Goal: Task Accomplishment & Management: Manage account settings

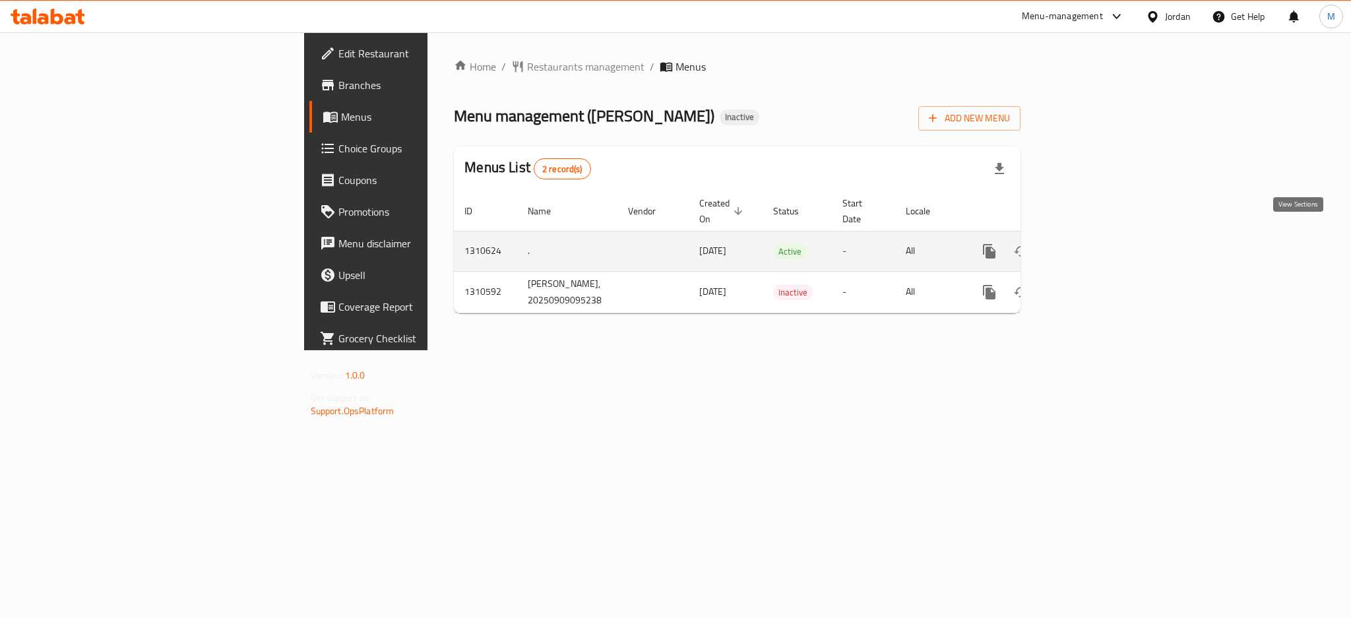
click at [1093, 243] on icon "enhanced table" at bounding box center [1085, 251] width 16 height 16
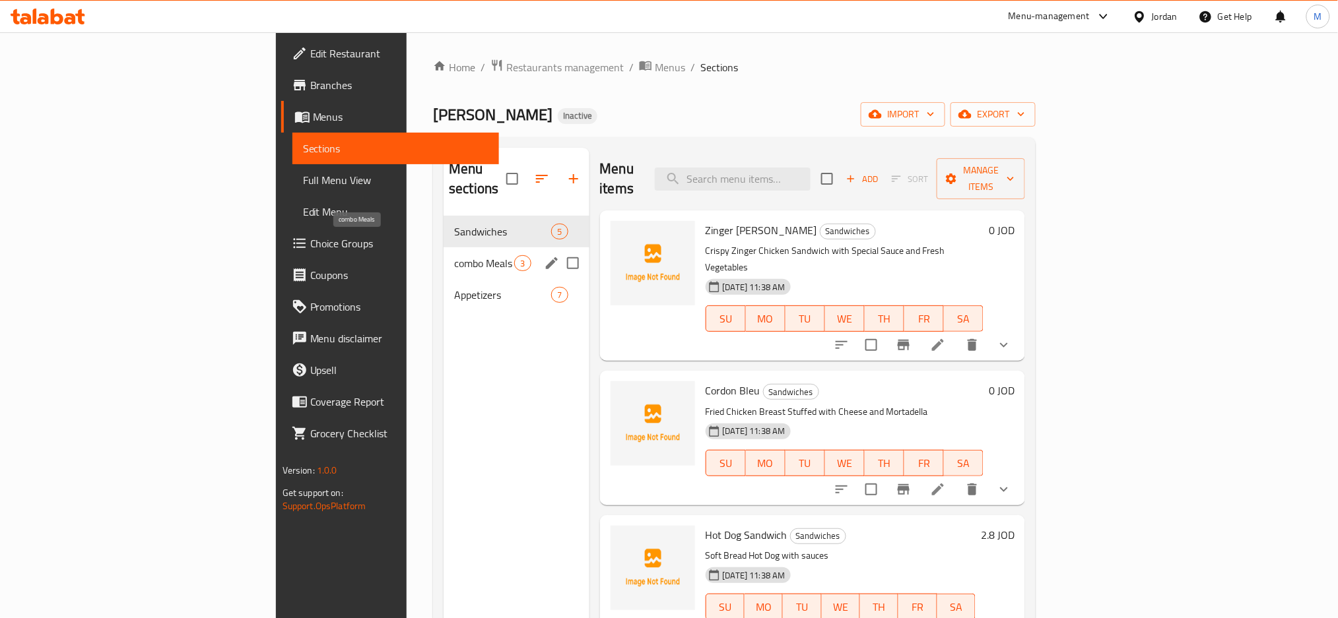
click at [454, 255] on span "combo Meals" at bounding box center [484, 263] width 60 height 16
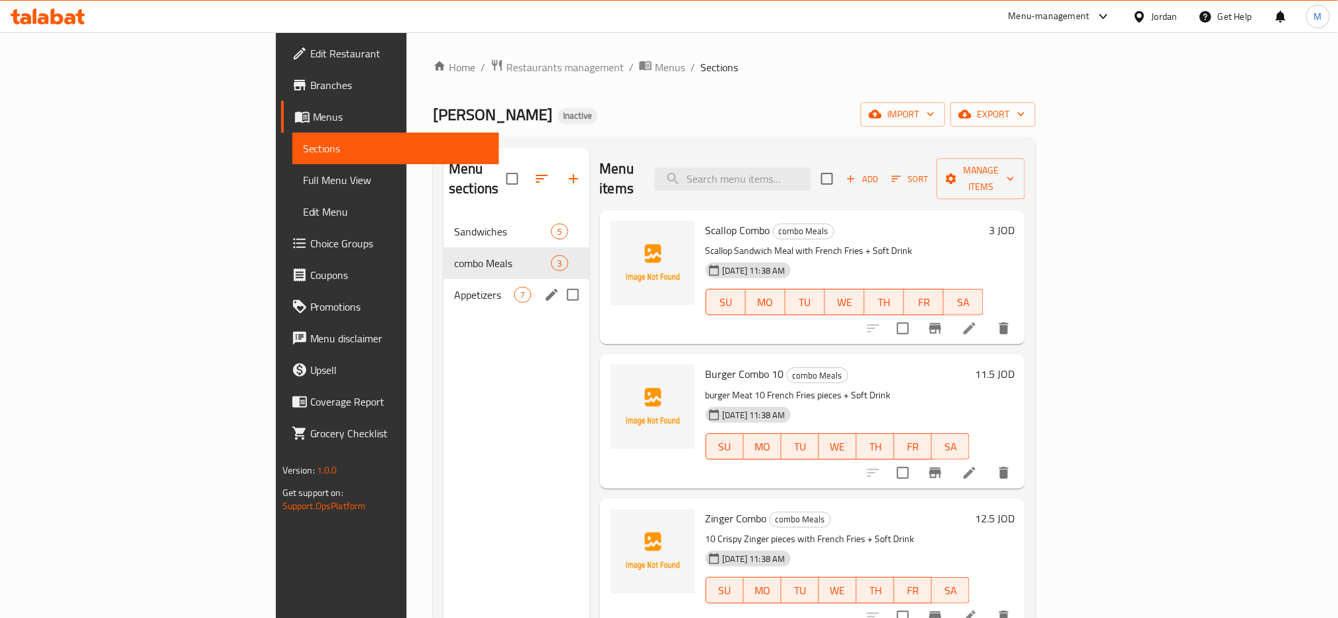
click at [443, 279] on div "Appetizers 7" at bounding box center [515, 295] width 145 height 32
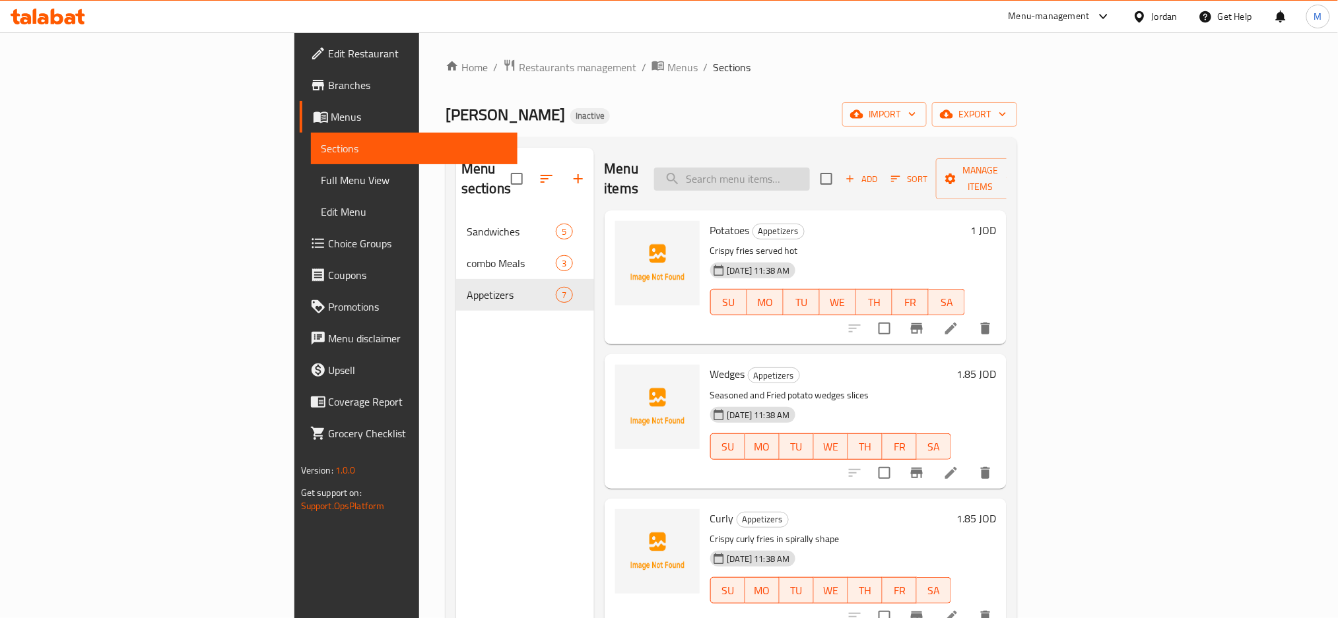
click at [810, 172] on input "search" at bounding box center [732, 179] width 156 height 23
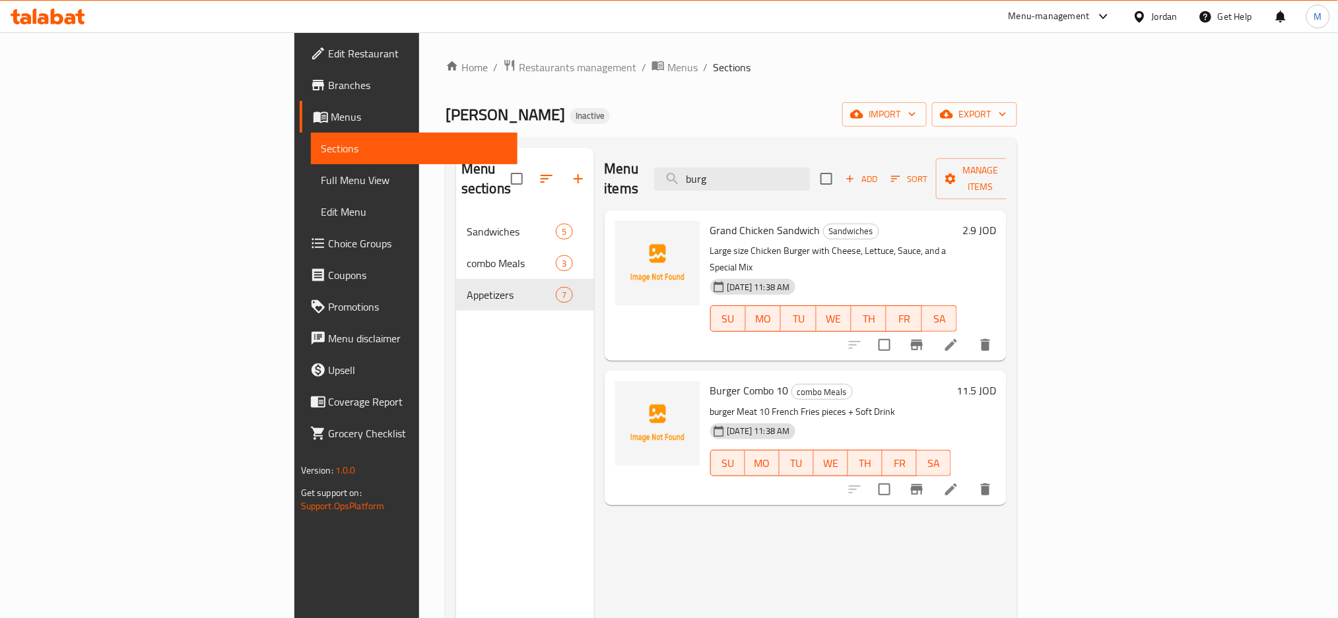
type input "burg"
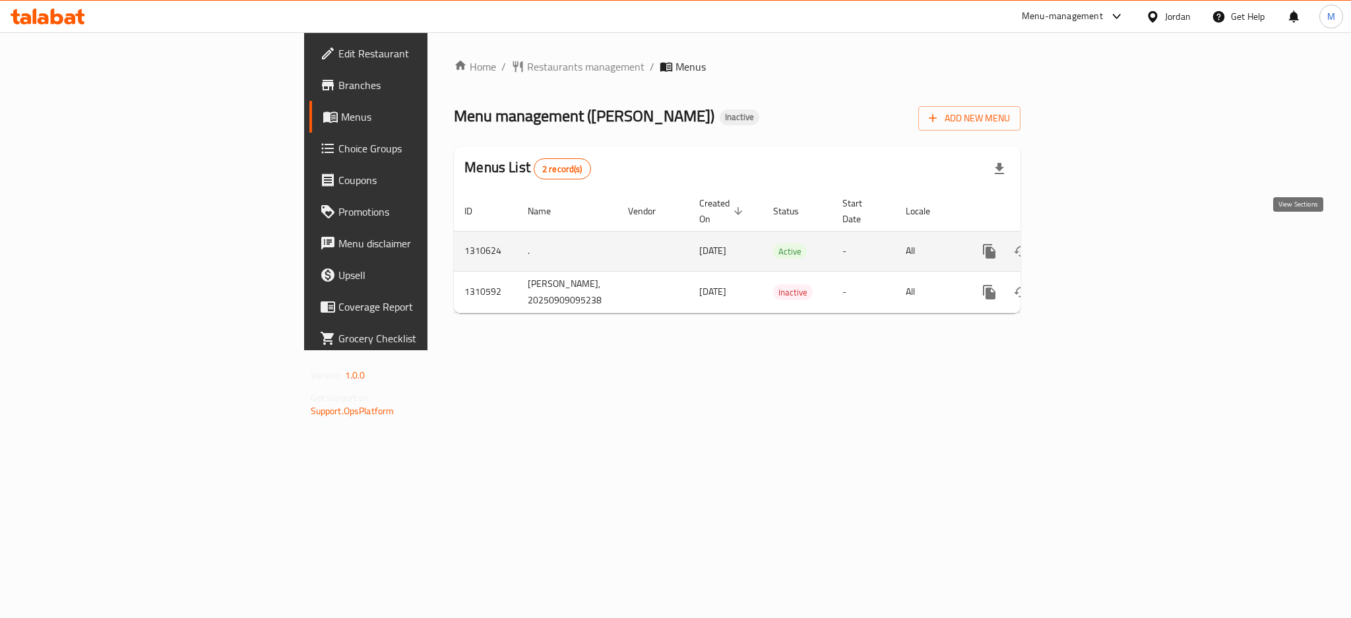
click at [1101, 236] on link "enhanced table" at bounding box center [1085, 252] width 32 height 32
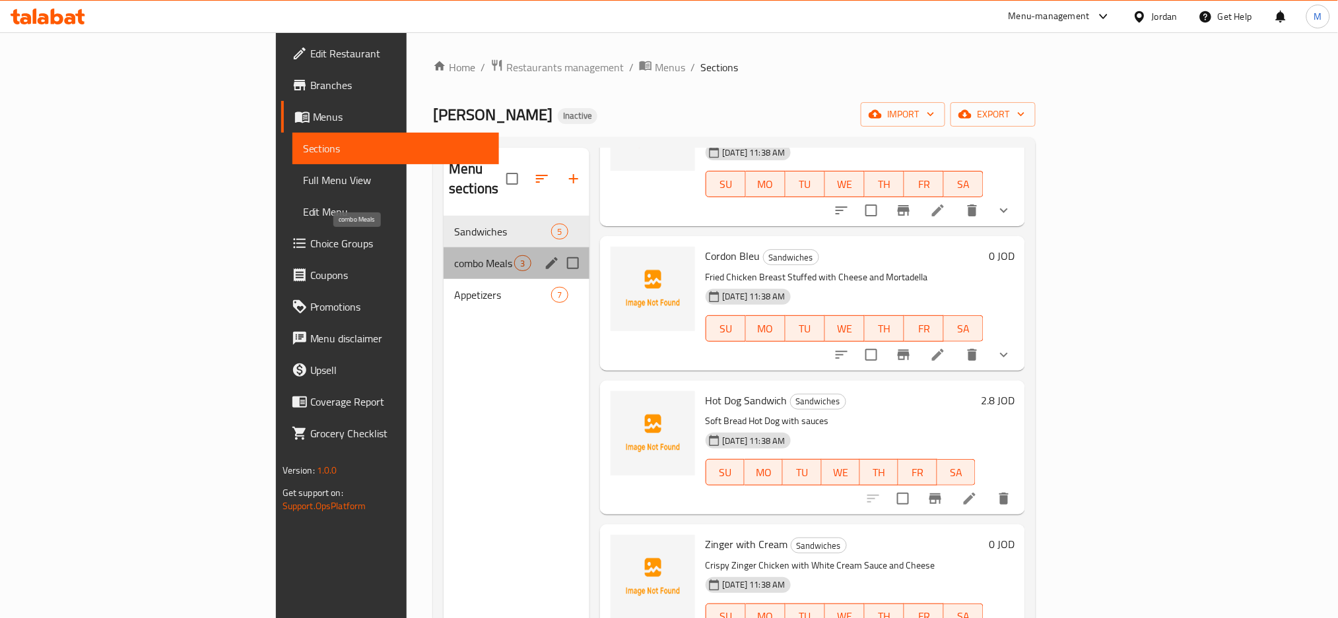
click at [454, 255] on span "combo Meals" at bounding box center [484, 263] width 60 height 16
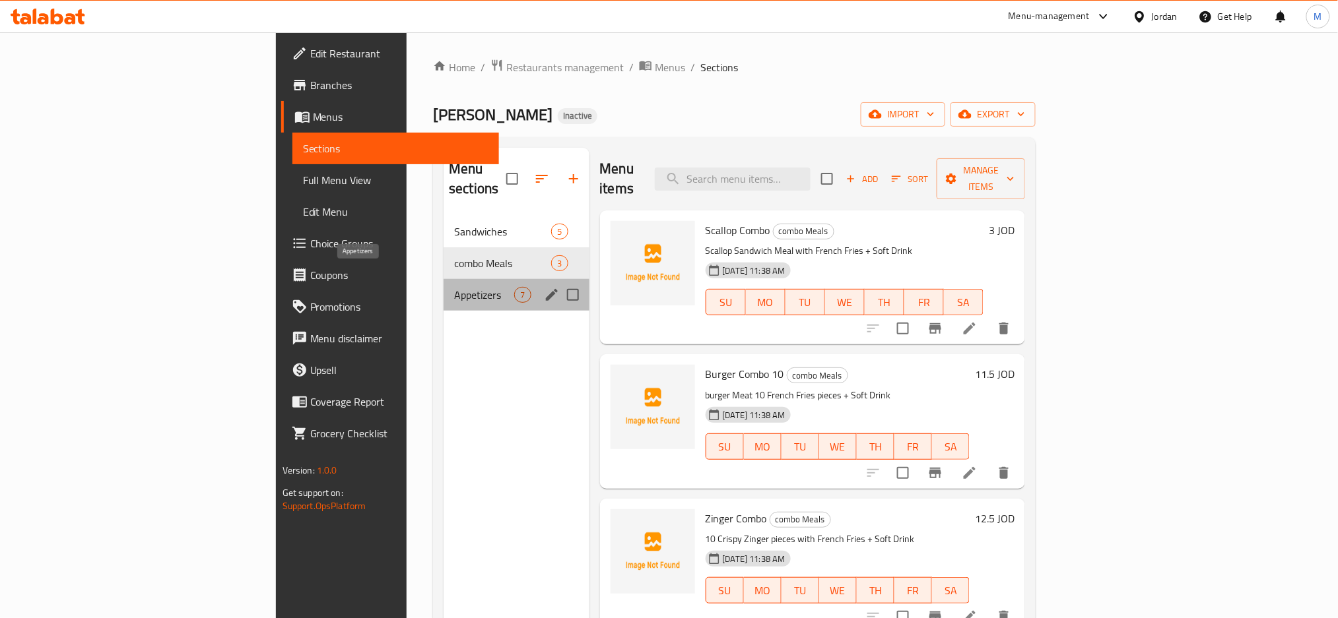
click at [454, 287] on span "Appetizers" at bounding box center [484, 295] width 60 height 16
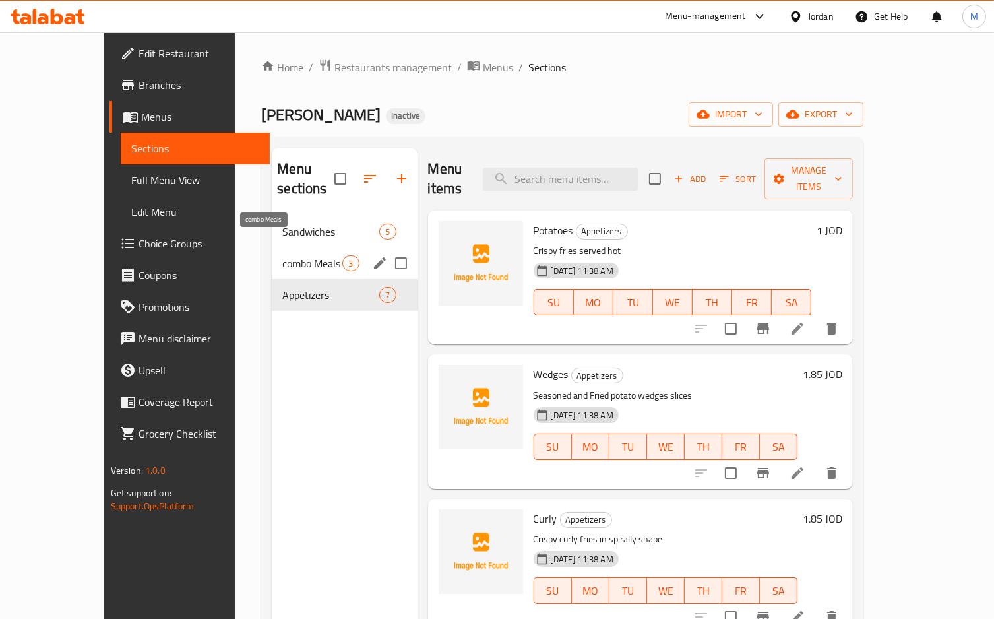
click at [282, 255] on span "combo Meals" at bounding box center [312, 263] width 60 height 16
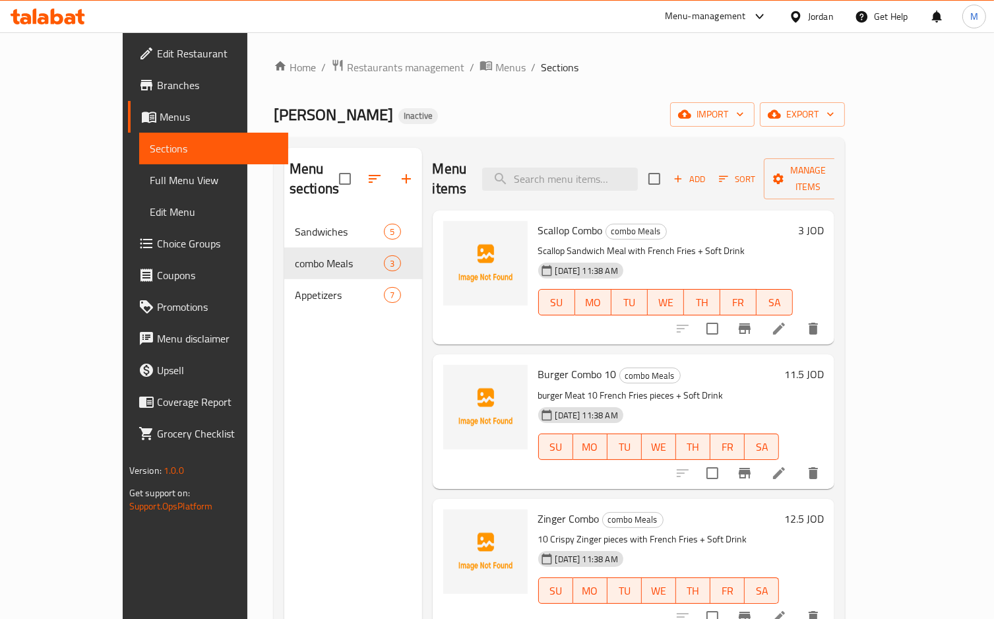
click at [798, 319] on li at bounding box center [779, 329] width 37 height 24
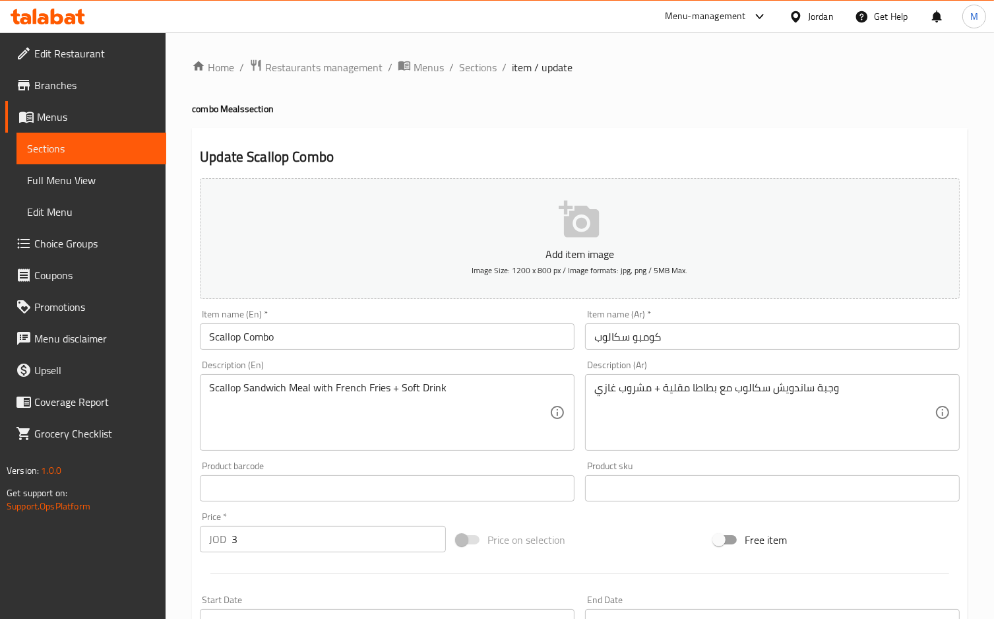
click at [230, 331] on input "Scallop Combo" at bounding box center [387, 336] width 375 height 26
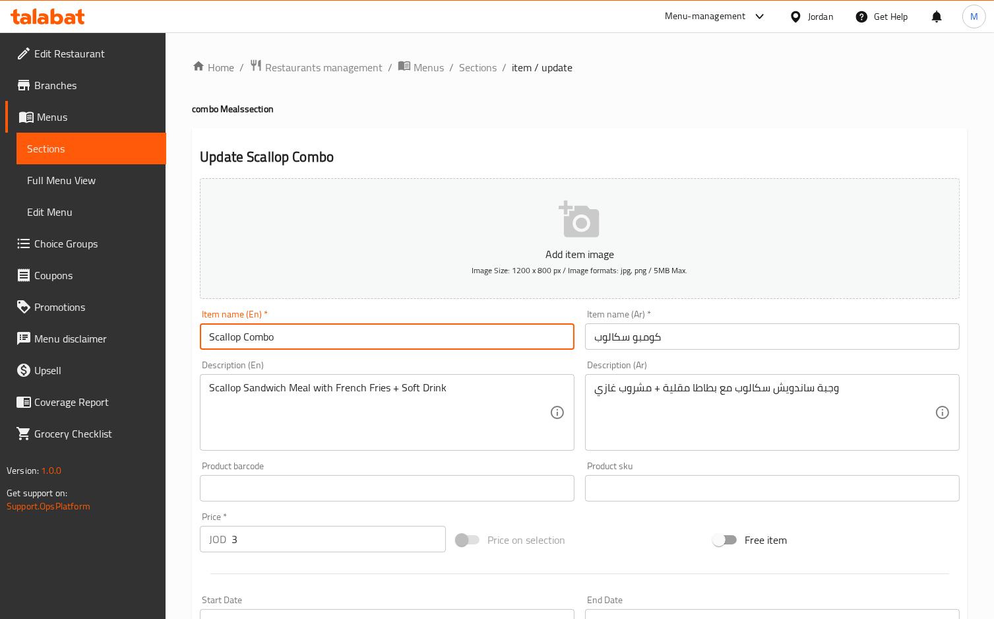
paste input "Escalope"
type input "Escalope Combo"
click at [228, 385] on textarea "Scallop Sandwich Meal with French Fries + Soft Drink" at bounding box center [379, 412] width 340 height 63
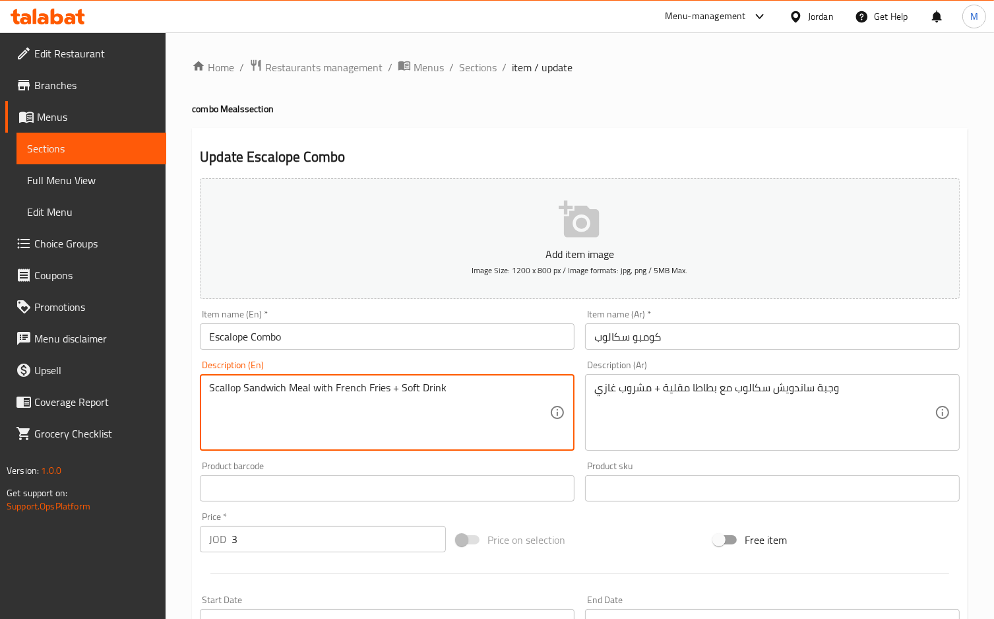
paste textarea "Escalope"
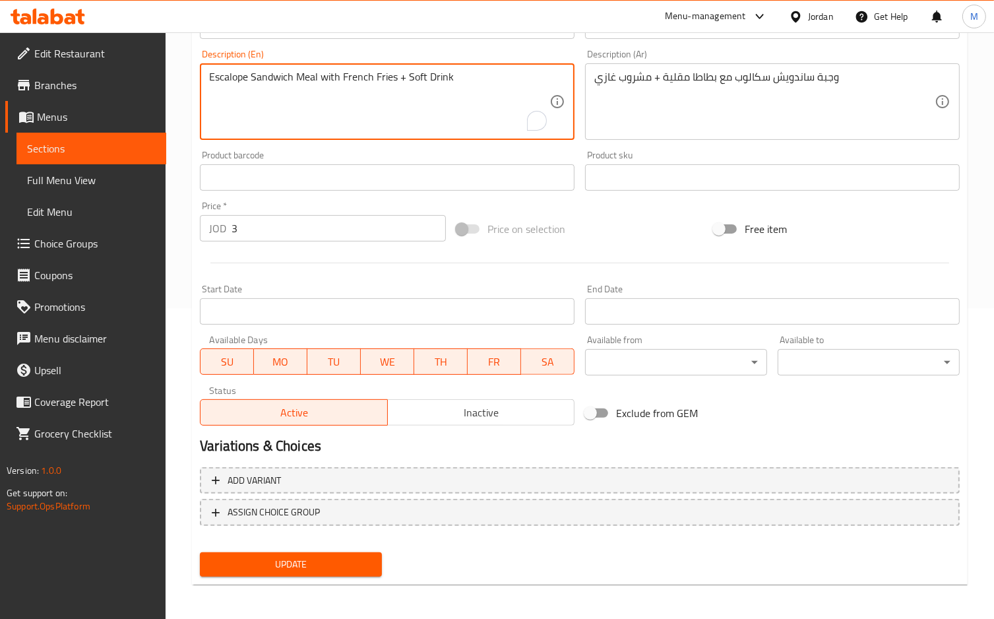
type textarea "Escalope Sandwich Meal with French Fries + Soft Drink"
click at [333, 560] on span "Update" at bounding box center [290, 564] width 161 height 16
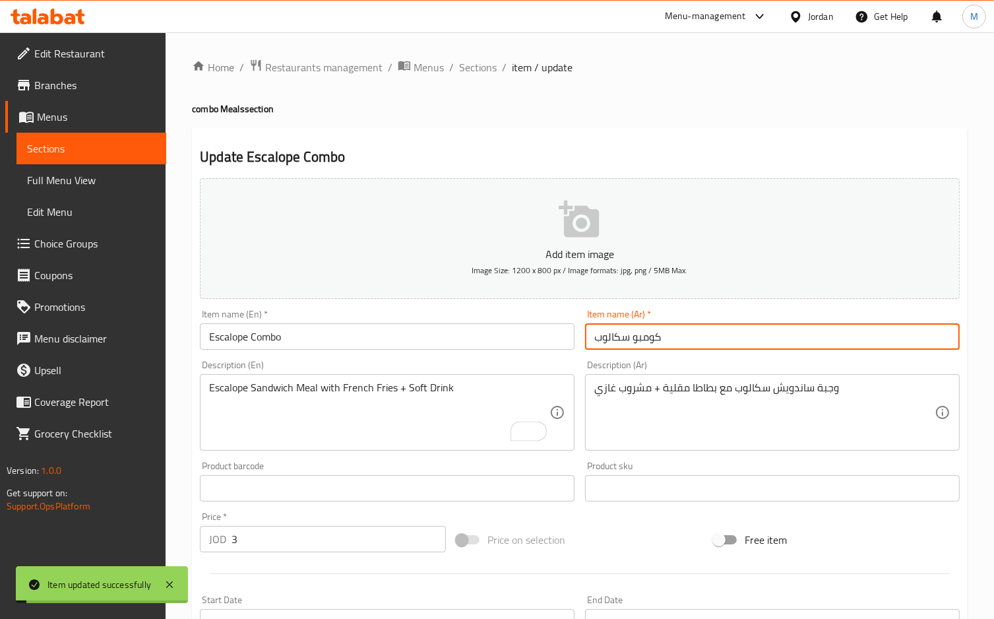
click at [605, 328] on input "كومبو سكالوب" at bounding box center [772, 336] width 375 height 26
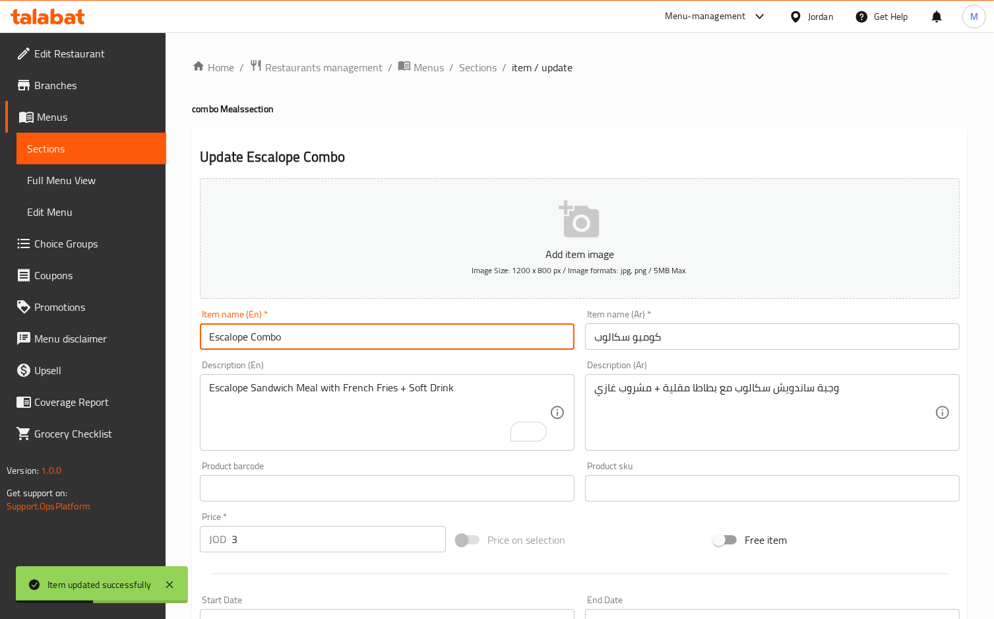
drag, startPoint x: 286, startPoint y: 341, endPoint x: 113, endPoint y: 333, distance: 173.1
click at [117, 339] on div "Edit Restaurant Branches Menus Sections Full Menu View Edit Menu Choice Groups …" at bounding box center [497, 482] width 994 height 900
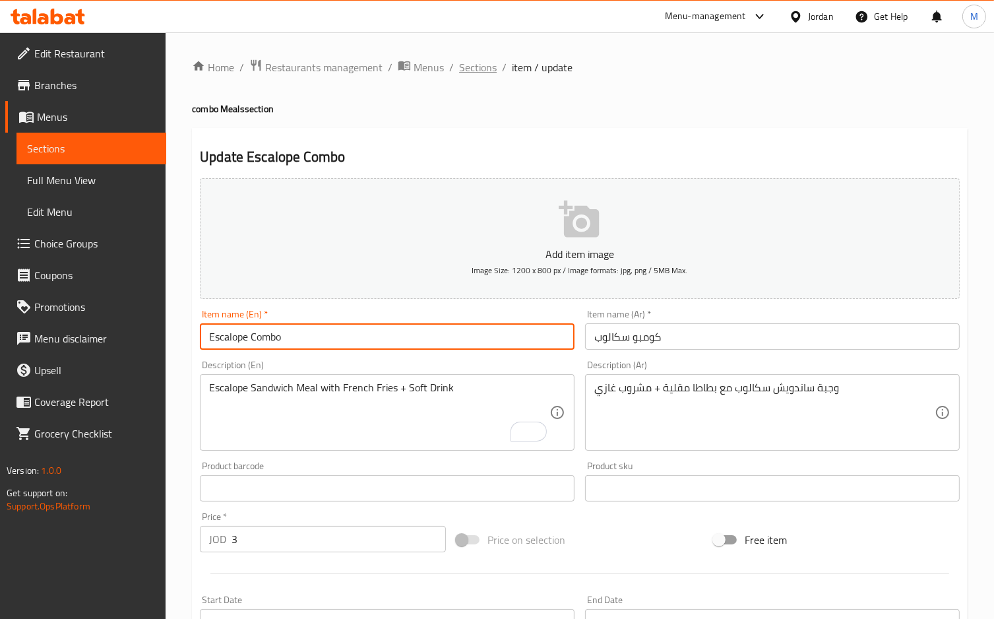
click at [482, 68] on span "Sections" at bounding box center [478, 67] width 38 height 16
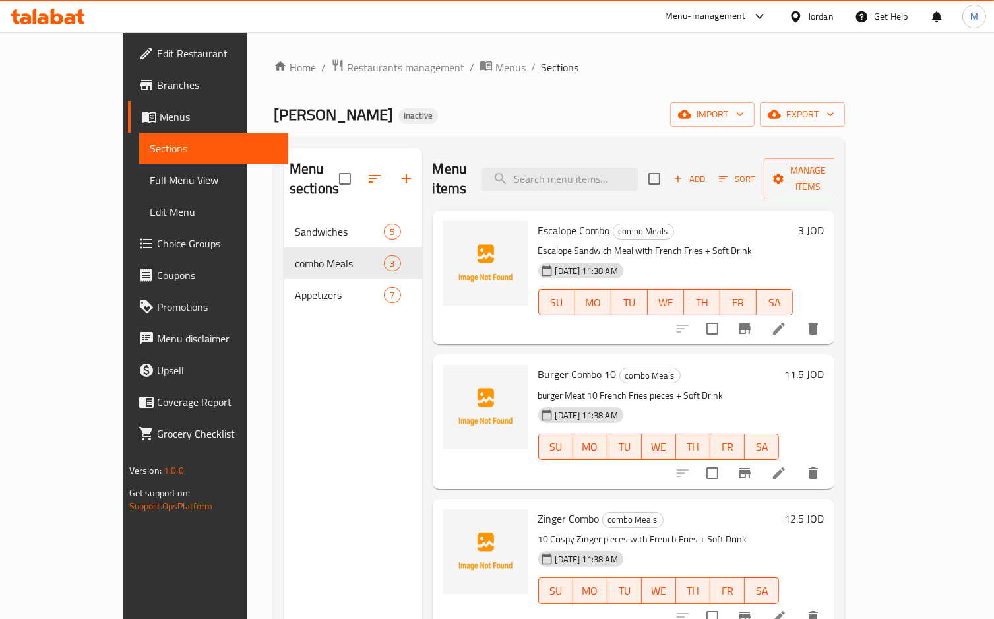
click at [787, 465] on icon at bounding box center [779, 473] width 16 height 16
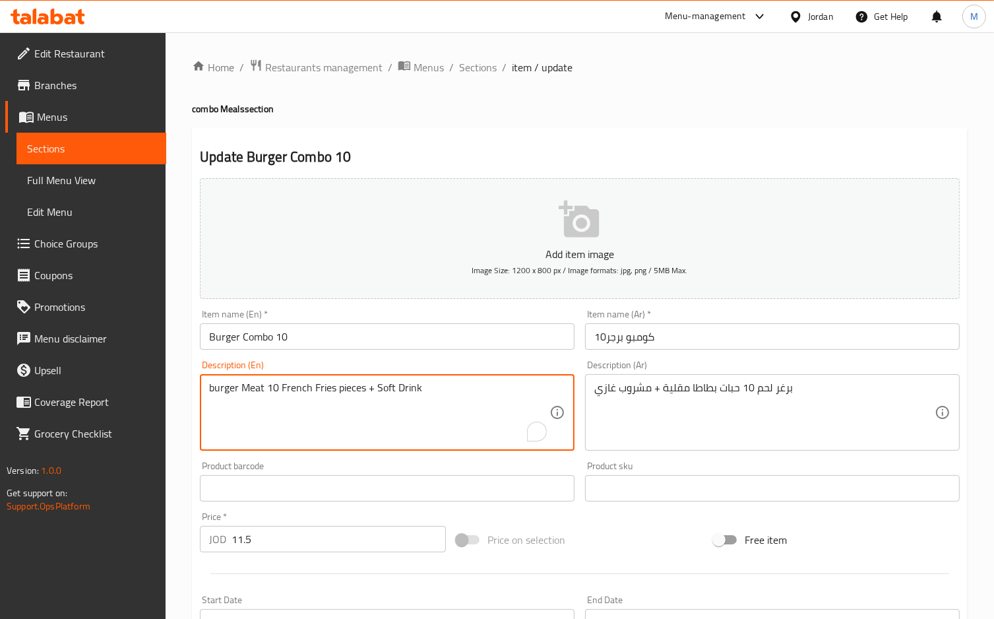
click at [346, 384] on textarea "burger Meat 10 French Fries pieces + Soft Drink" at bounding box center [379, 412] width 340 height 63
click at [281, 392] on textarea "burger Meat 10 French Fries + Soft Drink" at bounding box center [379, 412] width 340 height 63
paste textarea "pieces"
type textarea "burger Meat 10 pieces , French Fries + Soft Drink"
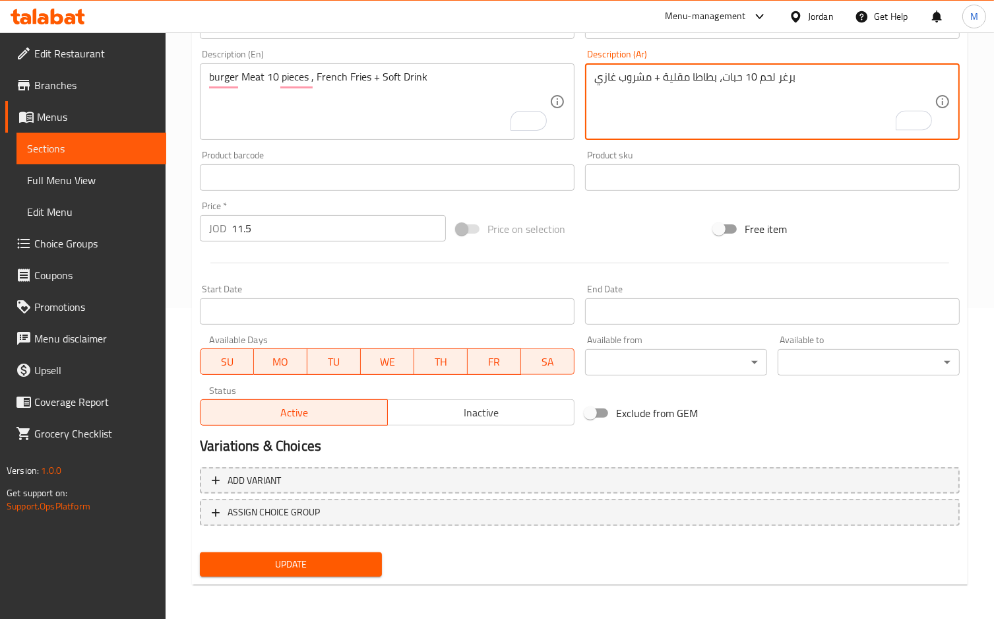
type textarea "برغر لحم 10 حبات، بطاطا مقلية + مشروب غازي"
click at [365, 564] on span "Update" at bounding box center [290, 564] width 161 height 16
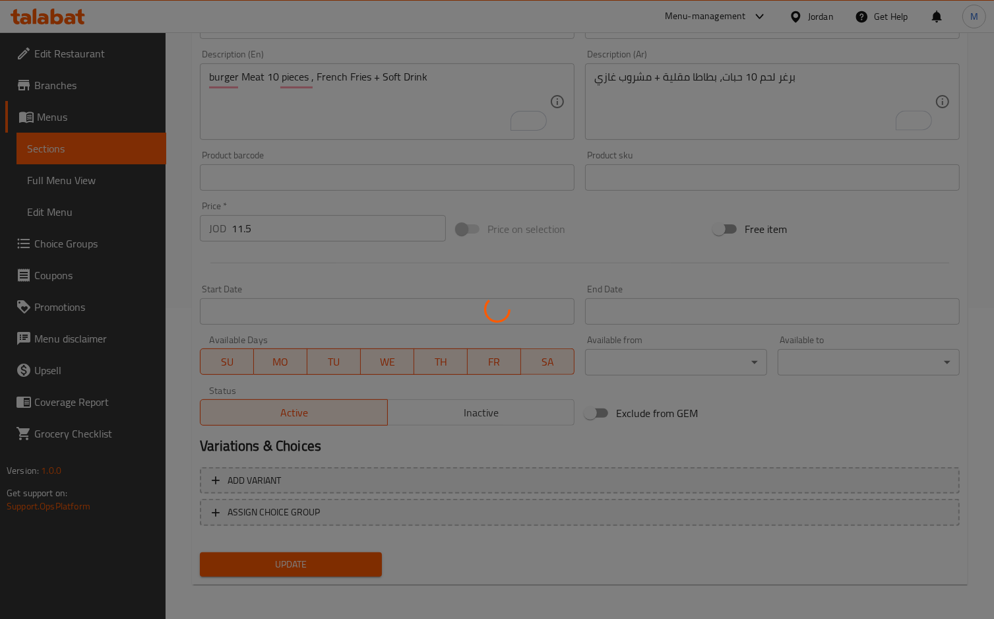
scroll to position [47, 0]
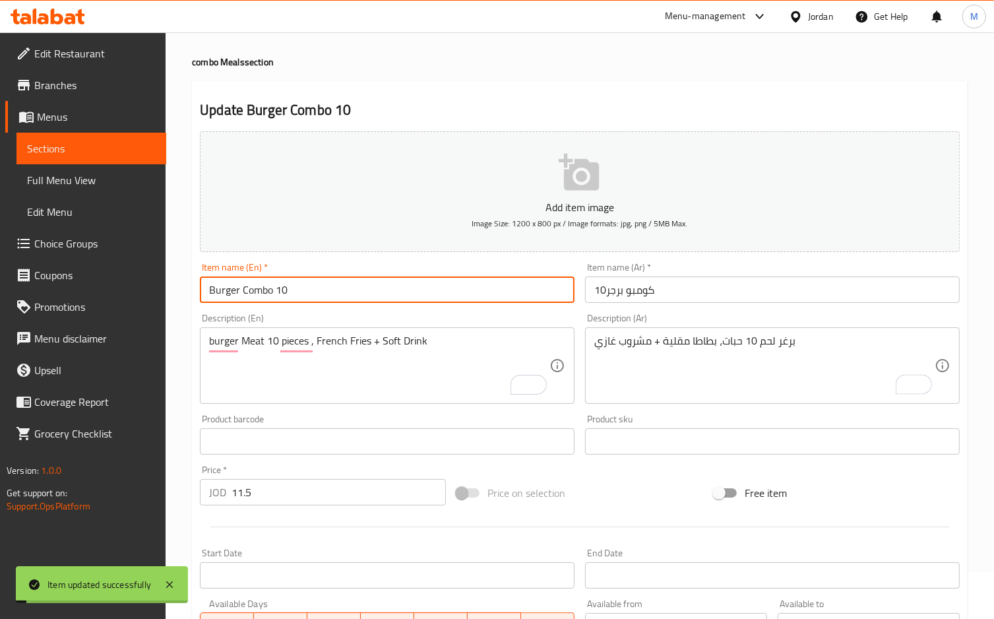
drag, startPoint x: 303, startPoint y: 296, endPoint x: 174, endPoint y: 296, distance: 128.7
click at [174, 296] on div "Home / Restaurants management / Menus / Sections / item / update combo Meals se…" at bounding box center [580, 435] width 829 height 900
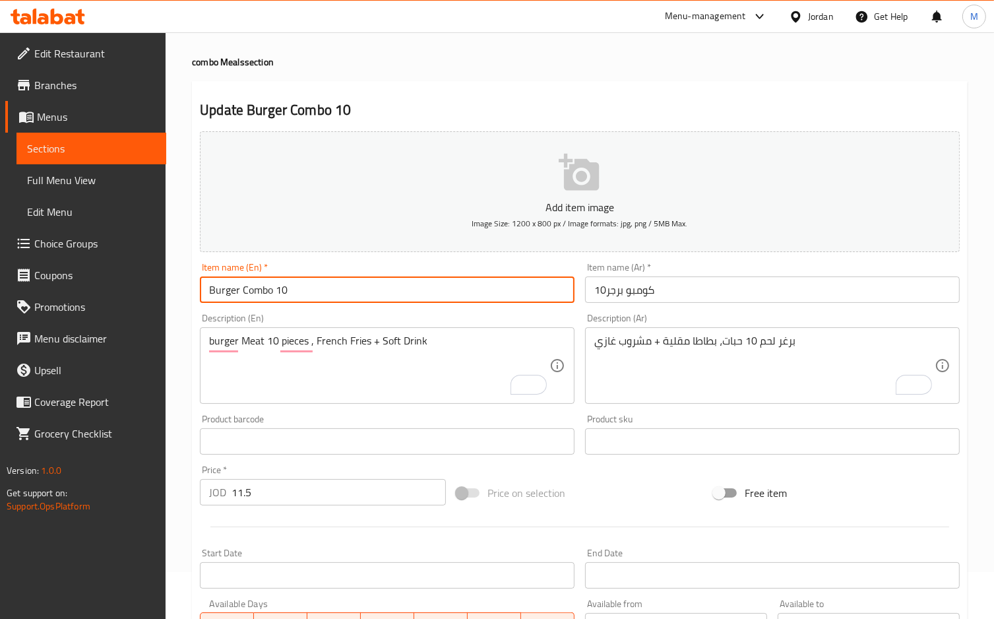
click at [79, 245] on span "Choice Groups" at bounding box center [94, 244] width 121 height 16
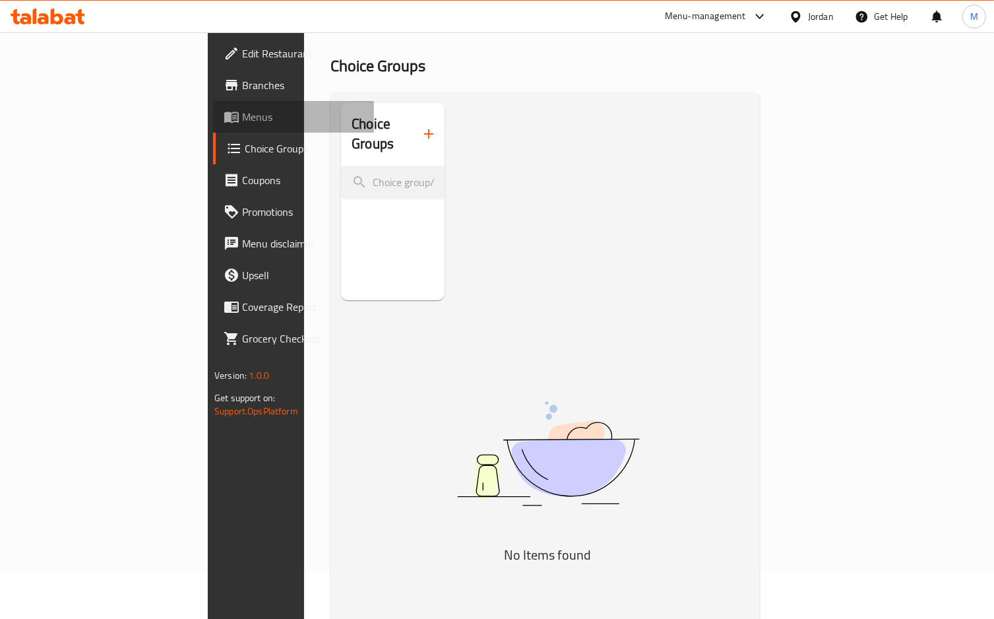
click at [242, 115] on span "Menus" at bounding box center [302, 117] width 121 height 16
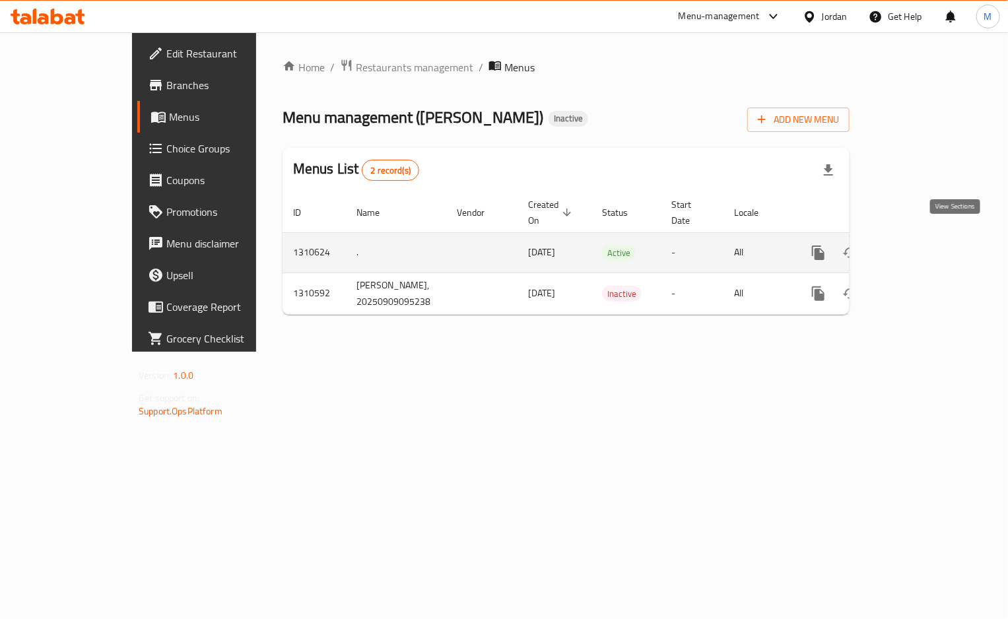
click at [921, 245] on icon "enhanced table" at bounding box center [913, 253] width 16 height 16
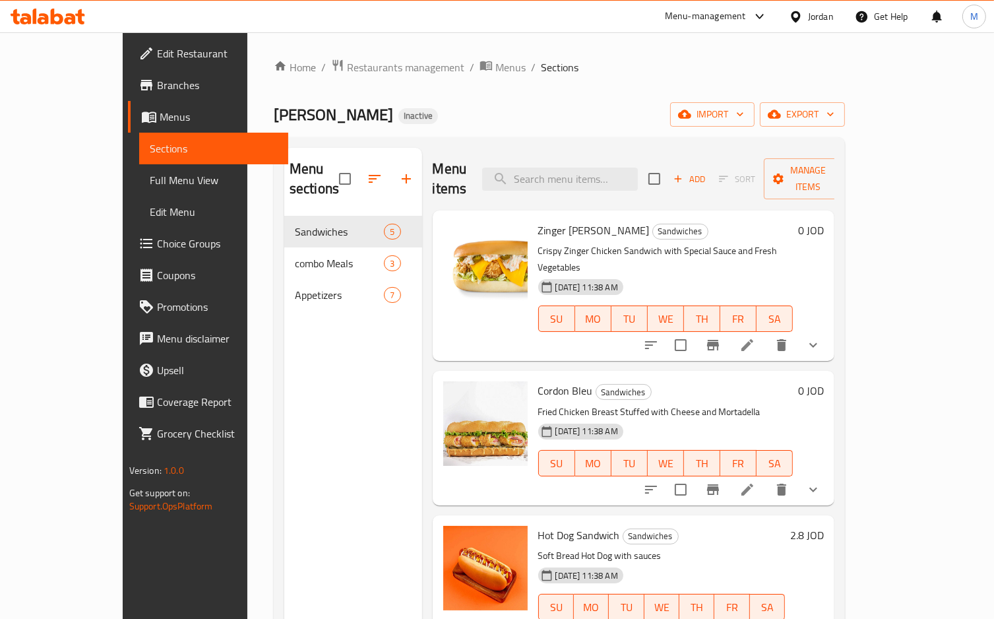
click at [756, 337] on icon at bounding box center [748, 345] width 16 height 16
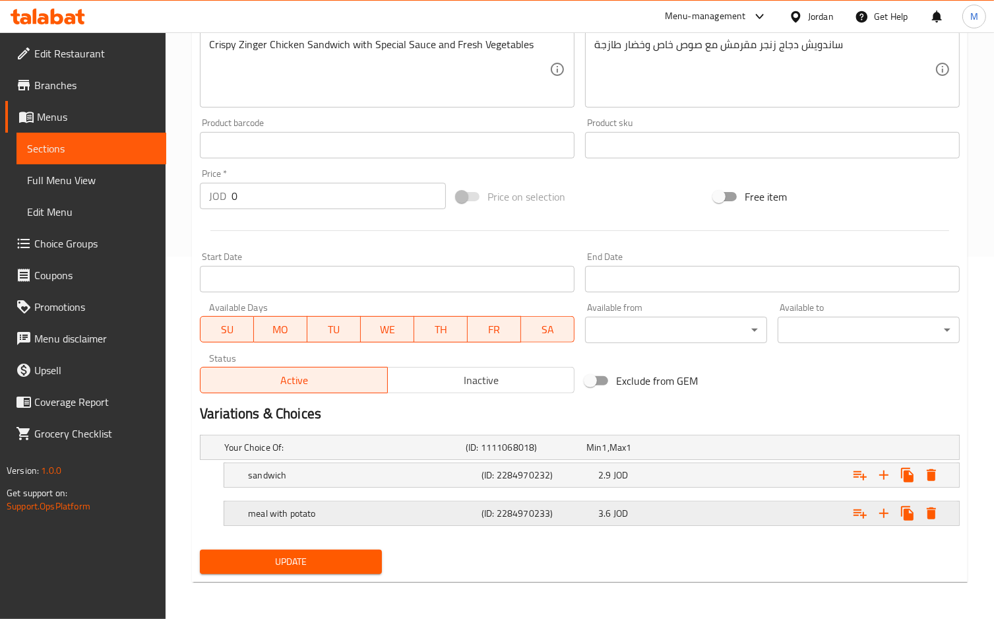
click at [529, 513] on h5 "(ID: 2284970233)" at bounding box center [538, 513] width 112 height 13
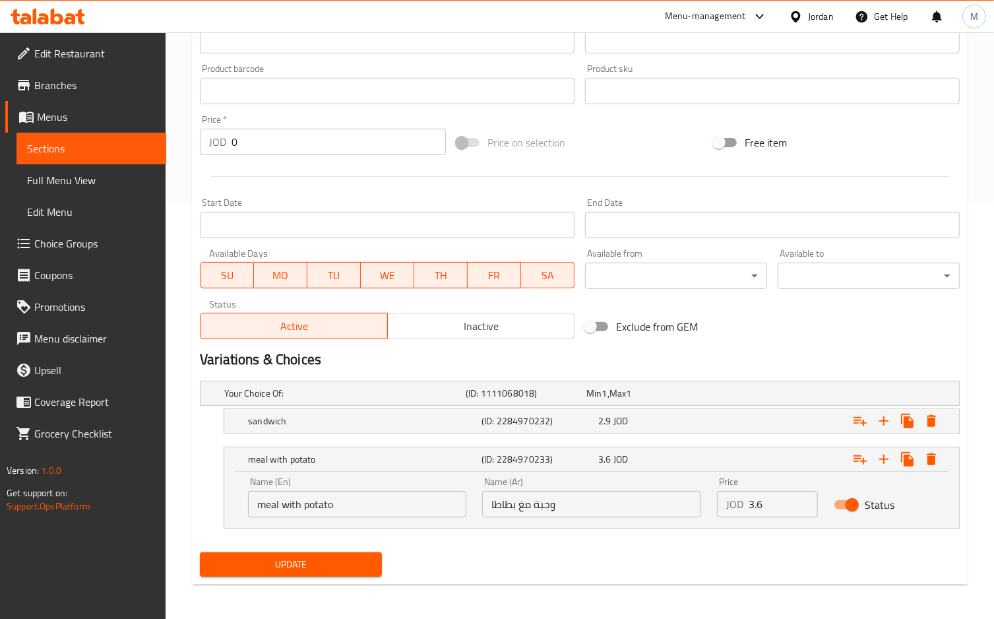
scroll to position [419, 0]
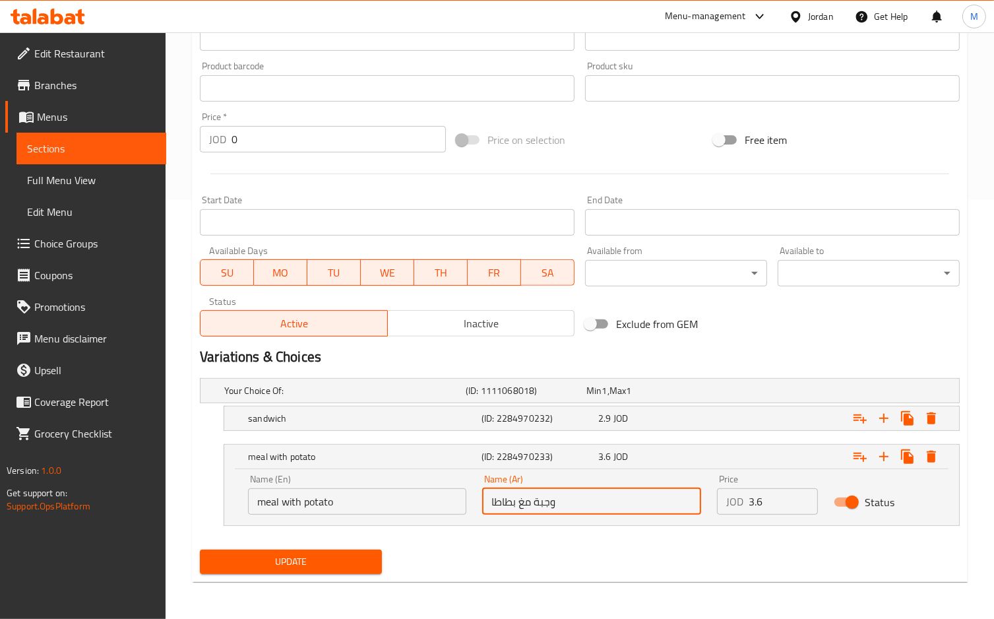
click at [521, 503] on input "وجبة مغ بطاطا" at bounding box center [591, 501] width 218 height 26
type input "وجبة مع بطاطا"
click at [331, 557] on span "Update" at bounding box center [290, 562] width 161 height 16
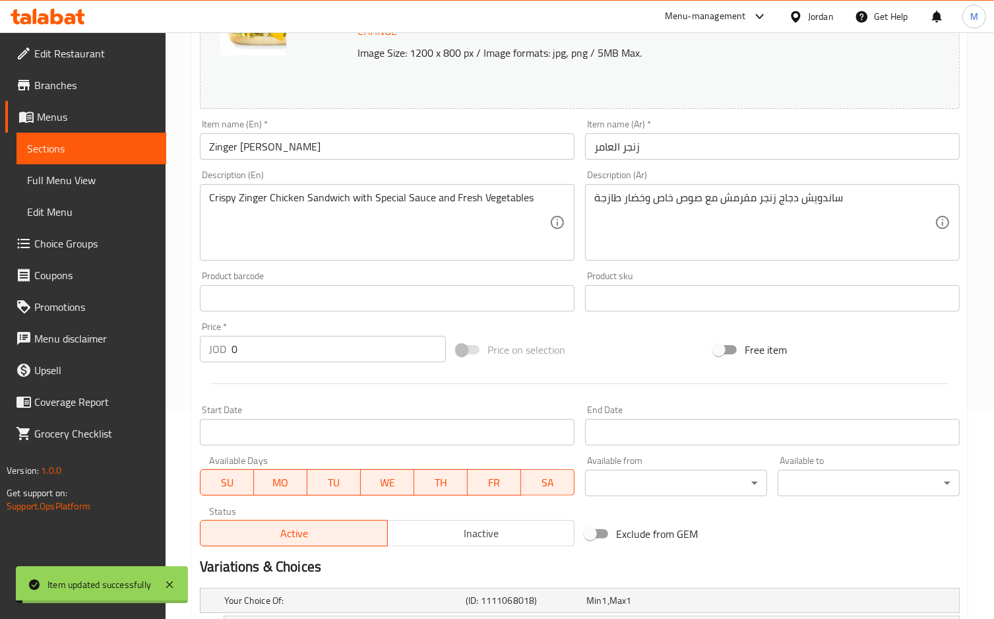
scroll to position [0, 0]
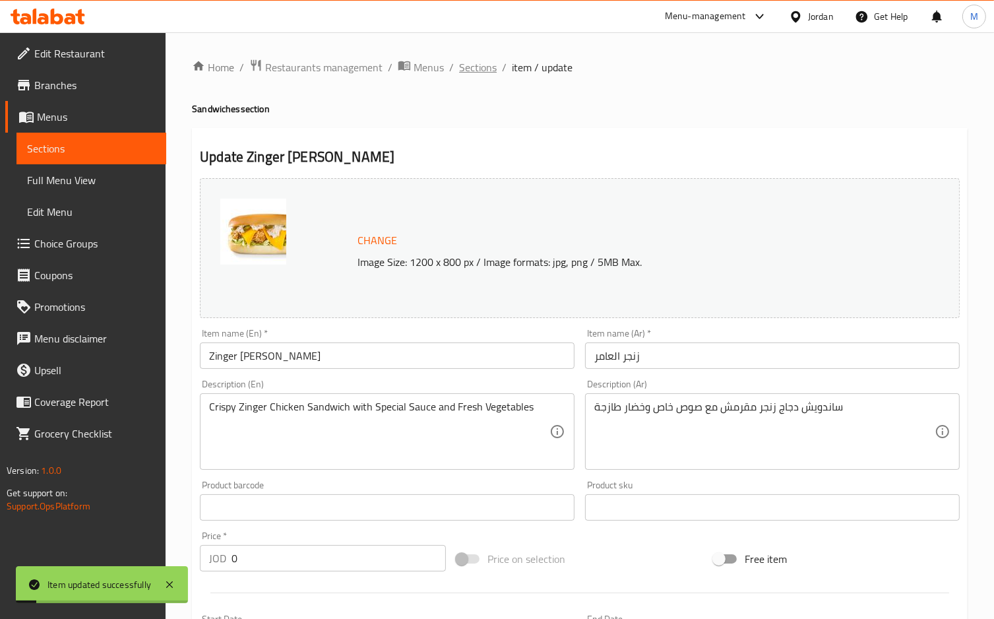
click at [475, 61] on span "Sections" at bounding box center [478, 67] width 38 height 16
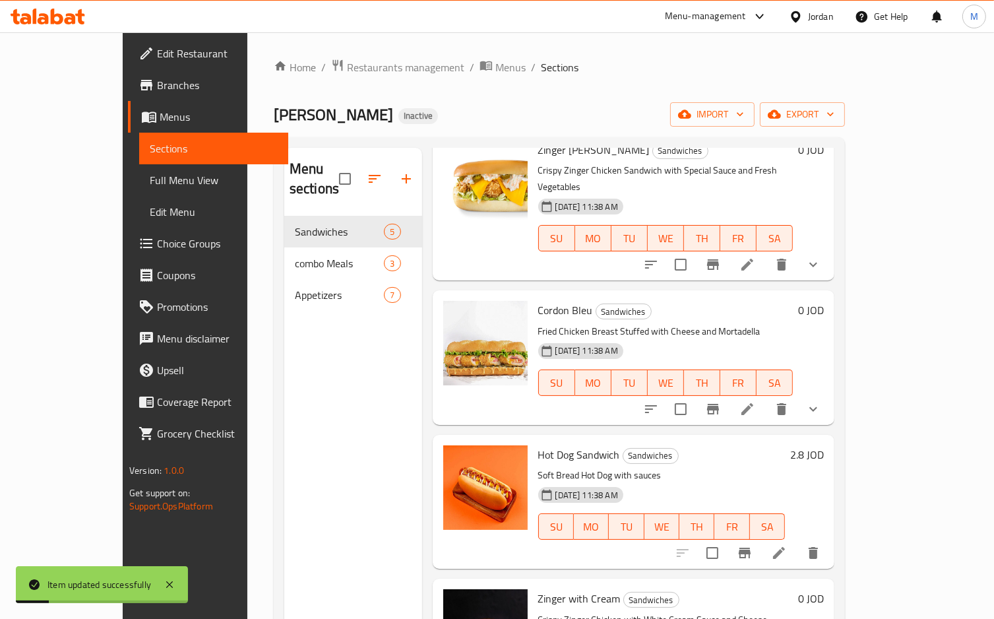
scroll to position [88, 0]
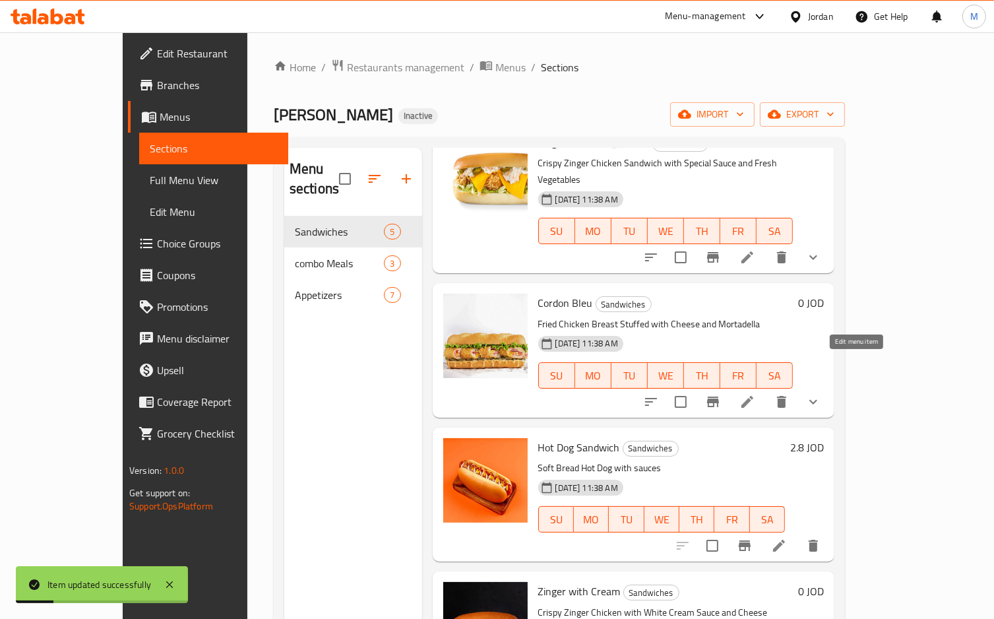
click at [756, 394] on icon at bounding box center [748, 402] width 16 height 16
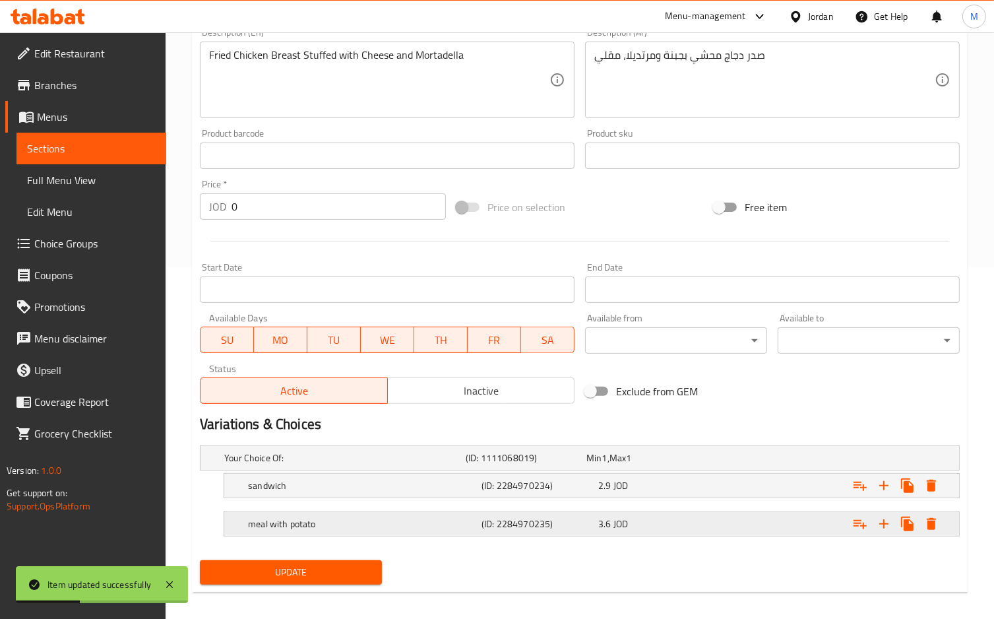
click at [479, 525] on div "(ID: 2284970235)" at bounding box center [537, 524] width 117 height 18
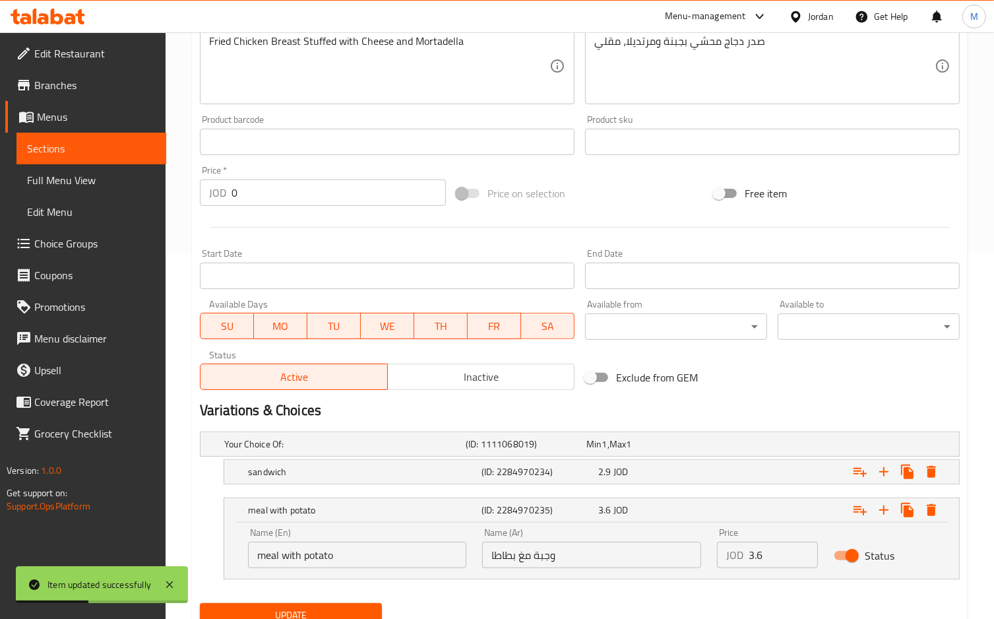
scroll to position [419, 0]
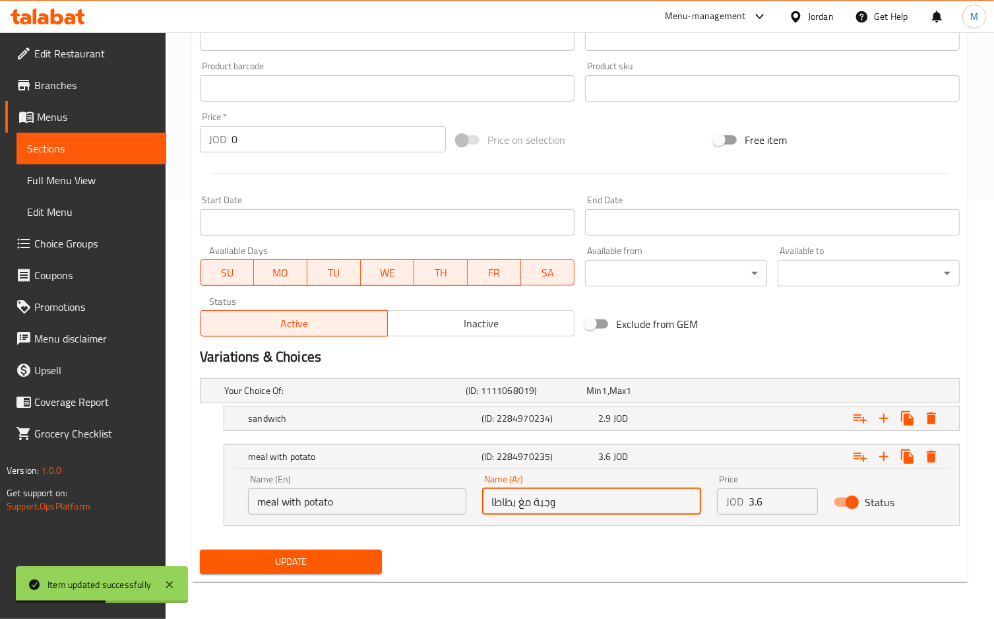
click at [519, 504] on input "وجبة مغ بطاطا" at bounding box center [591, 501] width 218 height 26
type input "وجبة مع بطاطا"
click at [366, 554] on span "Update" at bounding box center [290, 562] width 161 height 16
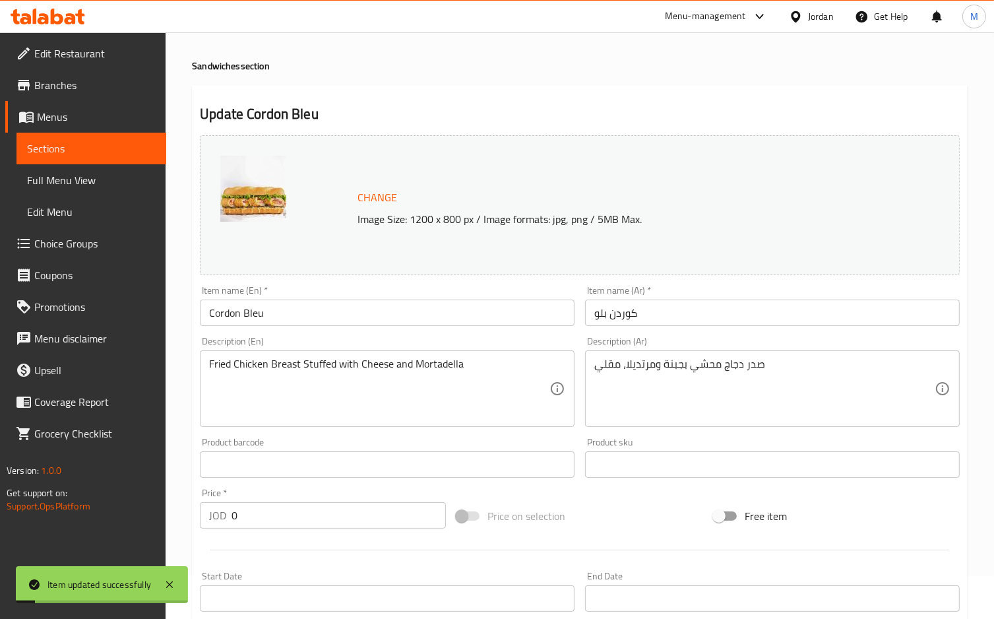
scroll to position [0, 0]
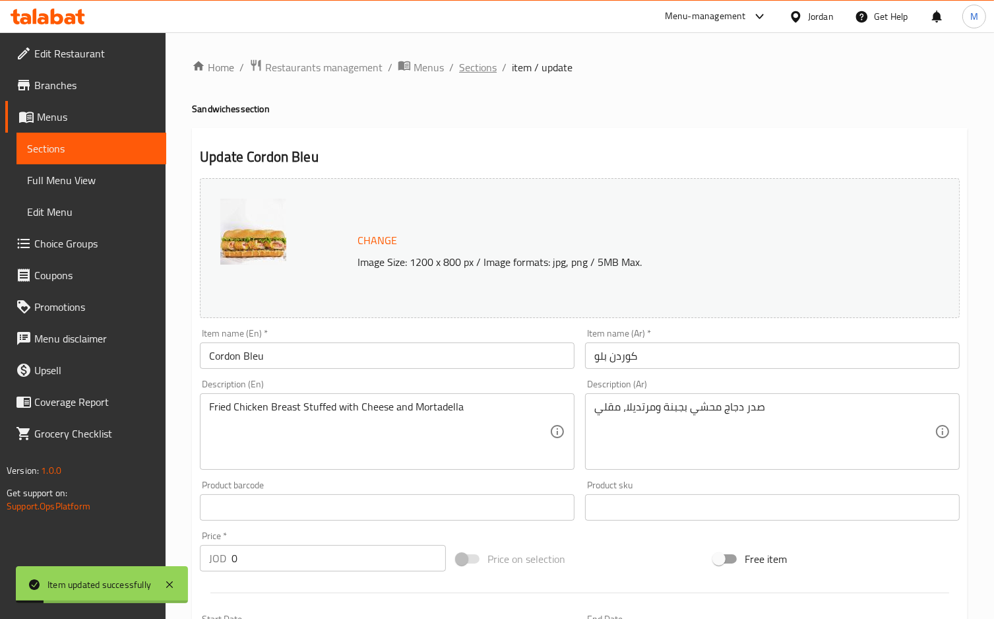
click at [481, 67] on span "Sections" at bounding box center [478, 67] width 38 height 16
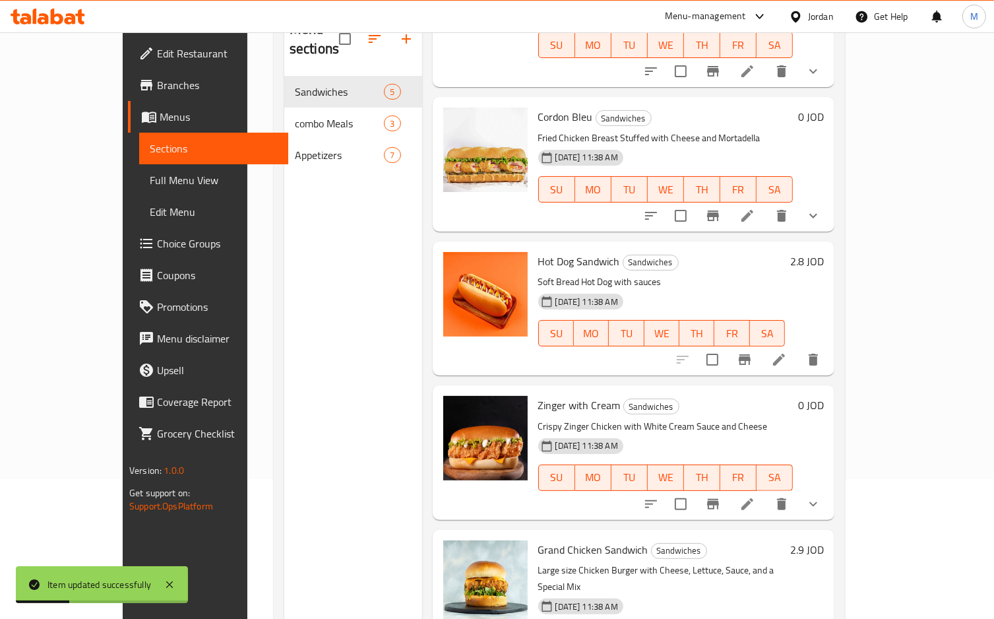
scroll to position [185, 0]
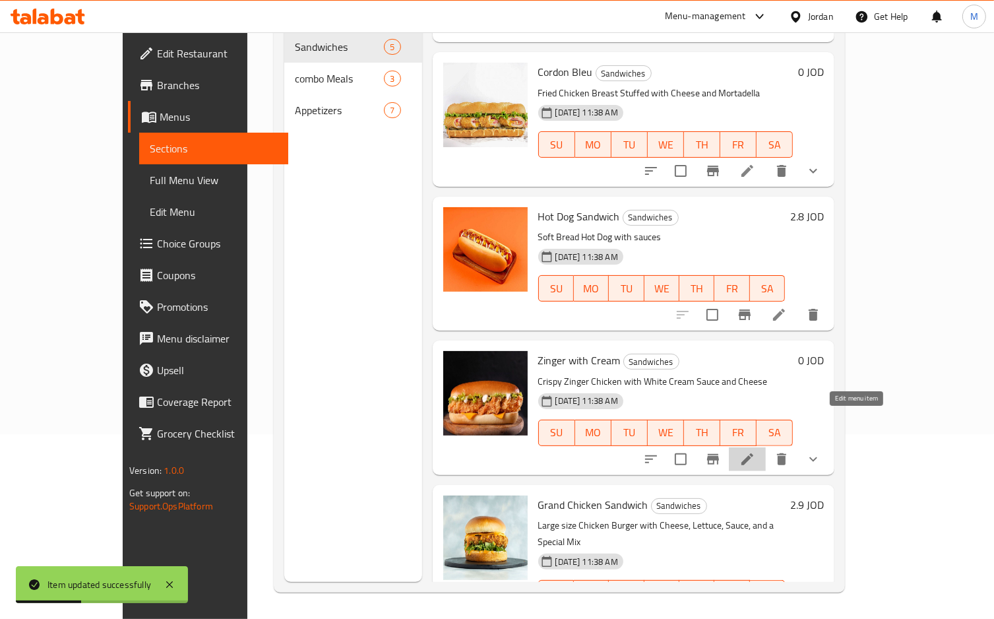
click at [756, 451] on icon at bounding box center [748, 459] width 16 height 16
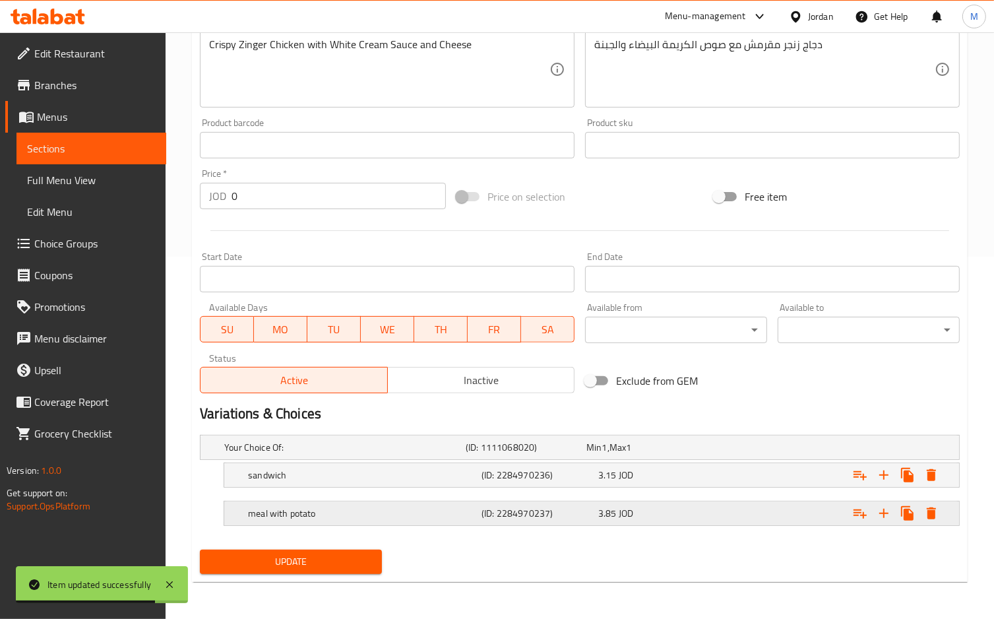
click at [405, 521] on div "meal with potato" at bounding box center [362, 513] width 234 height 18
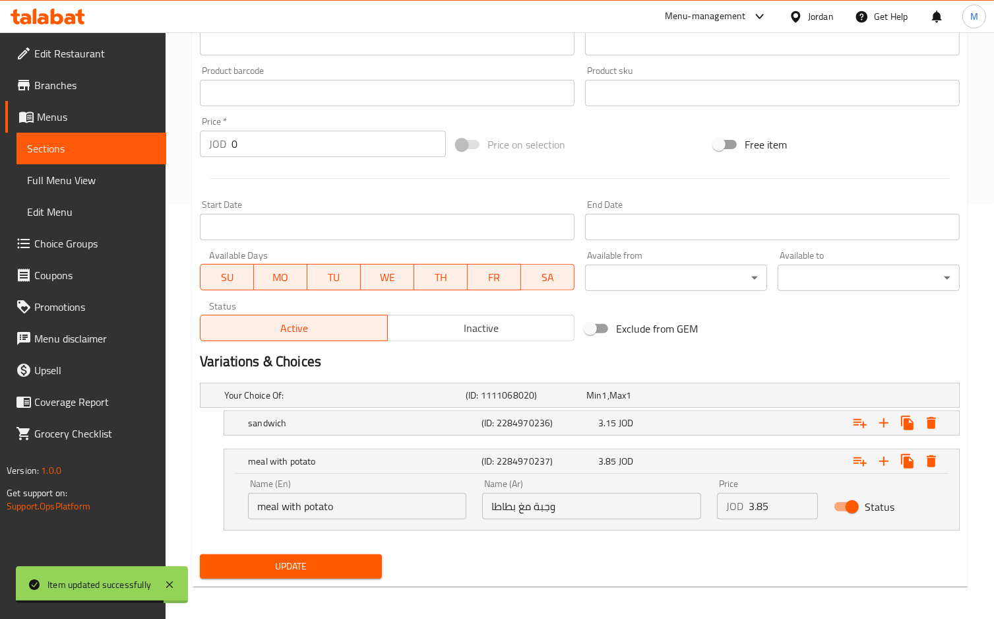
scroll to position [419, 0]
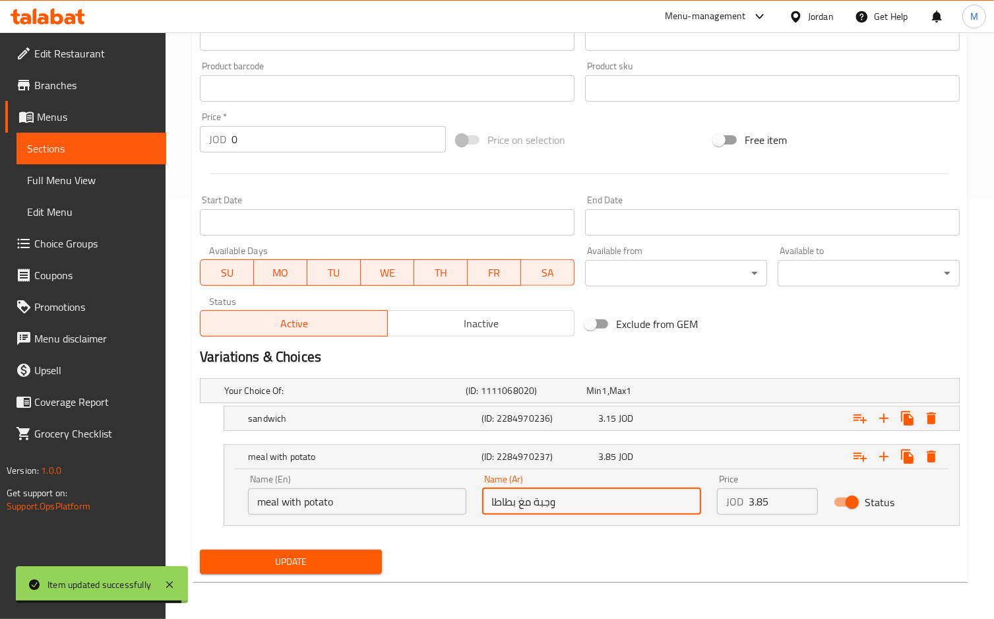
click at [519, 505] on input "وجبة مغ بطاطا" at bounding box center [591, 501] width 218 height 26
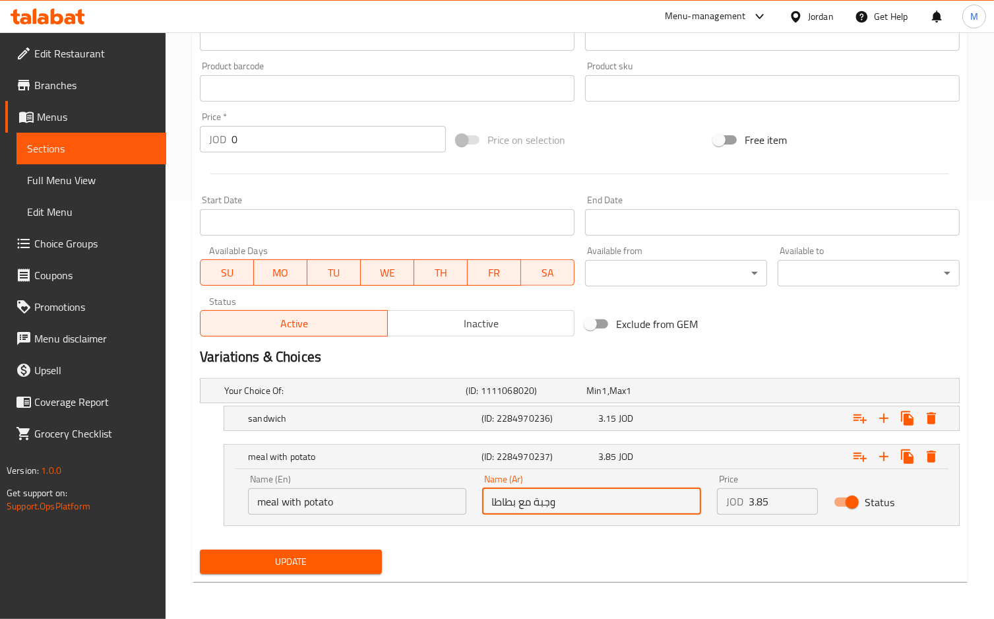
type input "وجبة مع بطاطا"
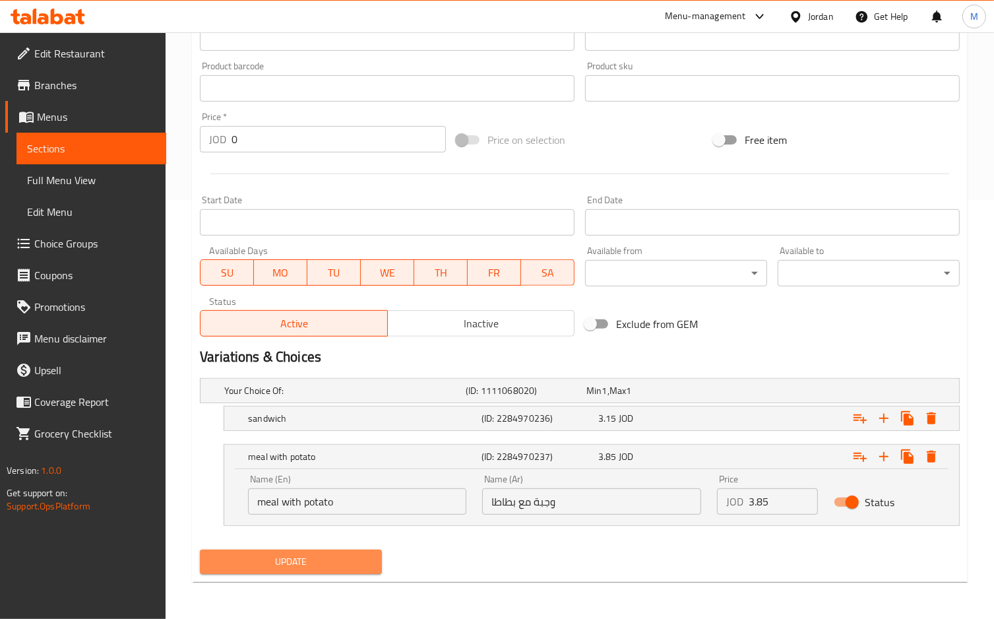
click at [317, 556] on span "Update" at bounding box center [290, 562] width 161 height 16
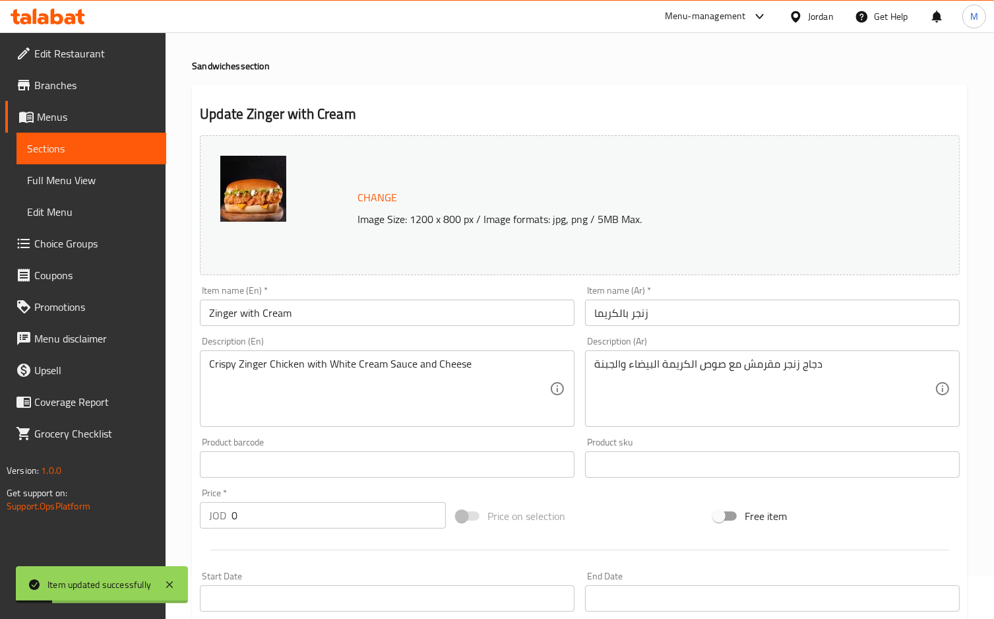
scroll to position [0, 0]
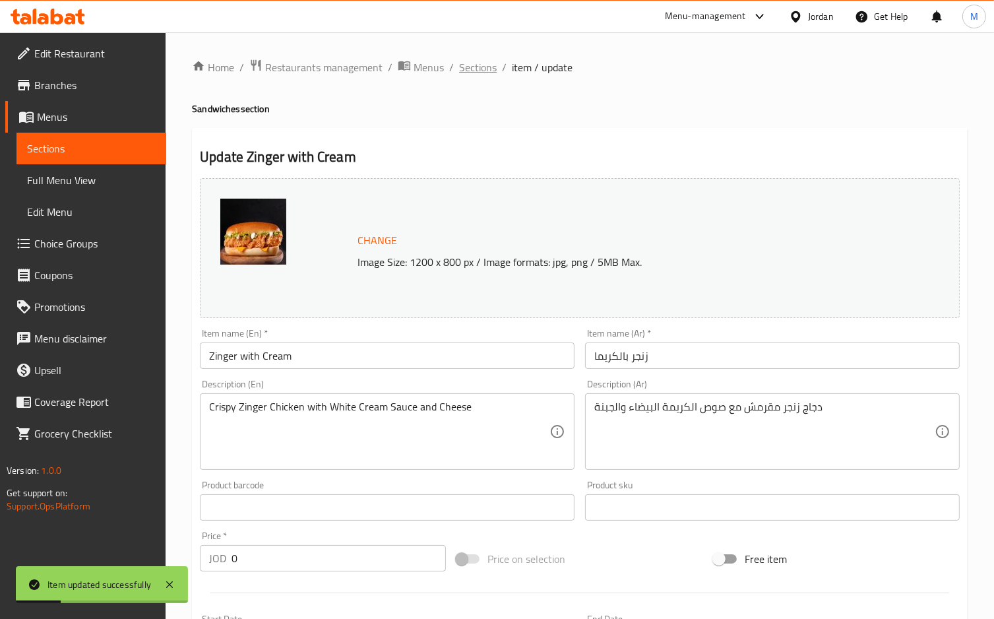
click at [484, 59] on span "Sections" at bounding box center [478, 67] width 38 height 16
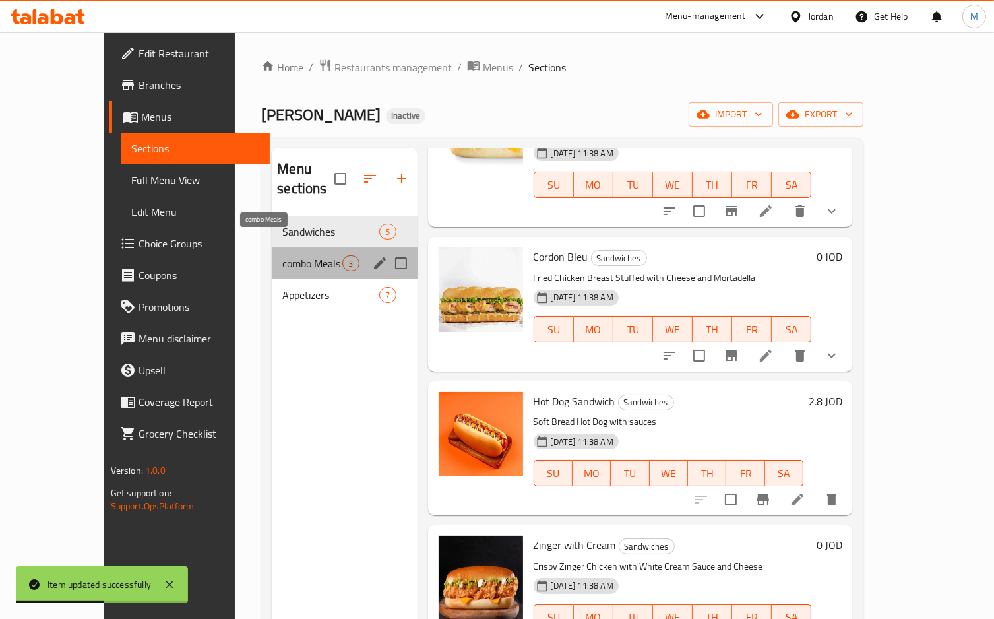
click at [282, 255] on span "combo Meals" at bounding box center [312, 263] width 60 height 16
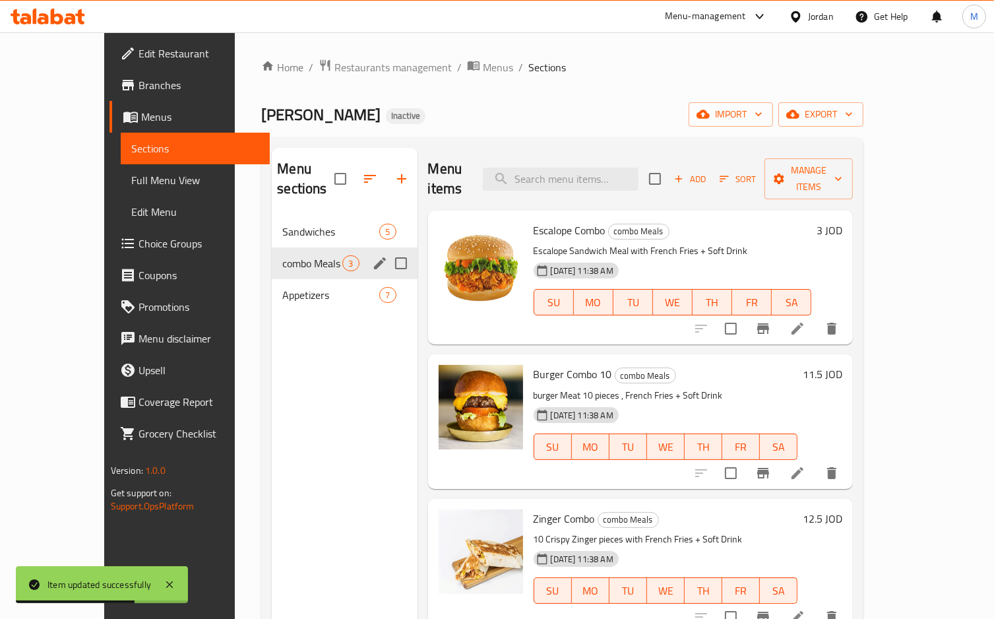
click at [282, 287] on span "Appetizers" at bounding box center [330, 295] width 97 height 16
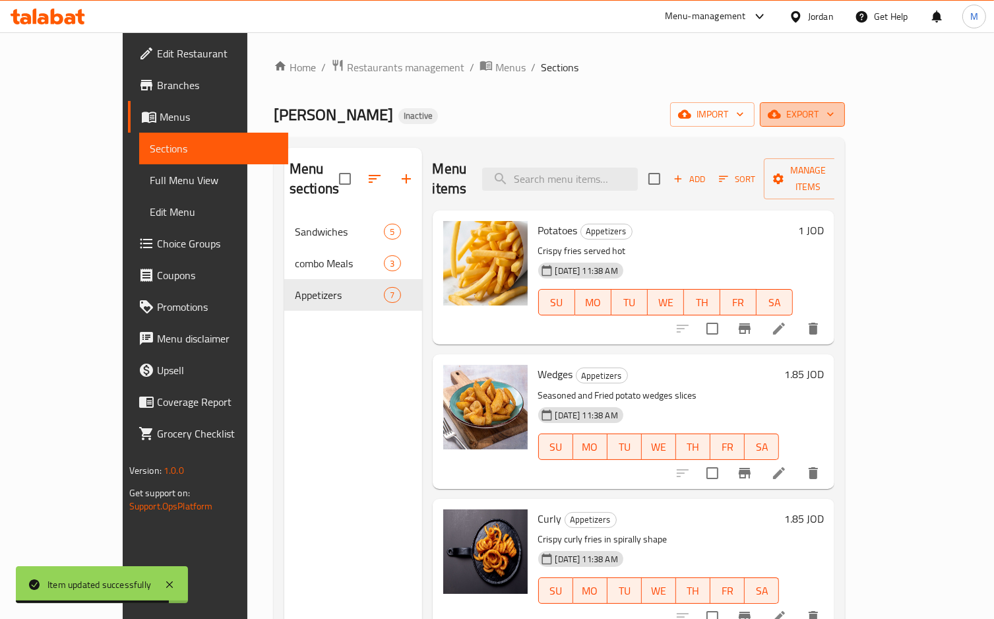
click at [835, 120] on span "export" at bounding box center [803, 114] width 64 height 16
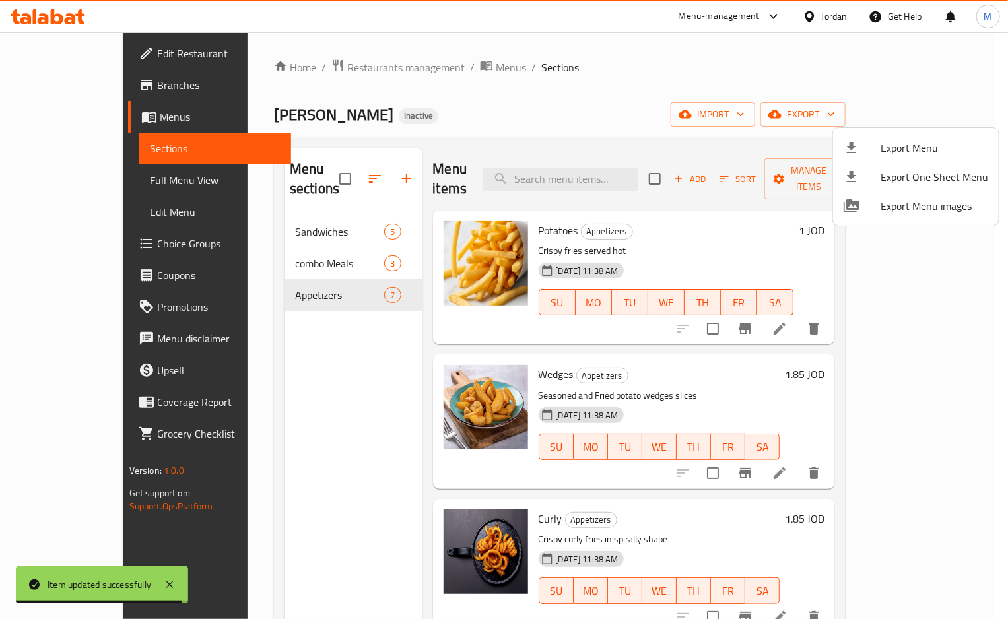
click at [616, 93] on div at bounding box center [504, 309] width 1008 height 619
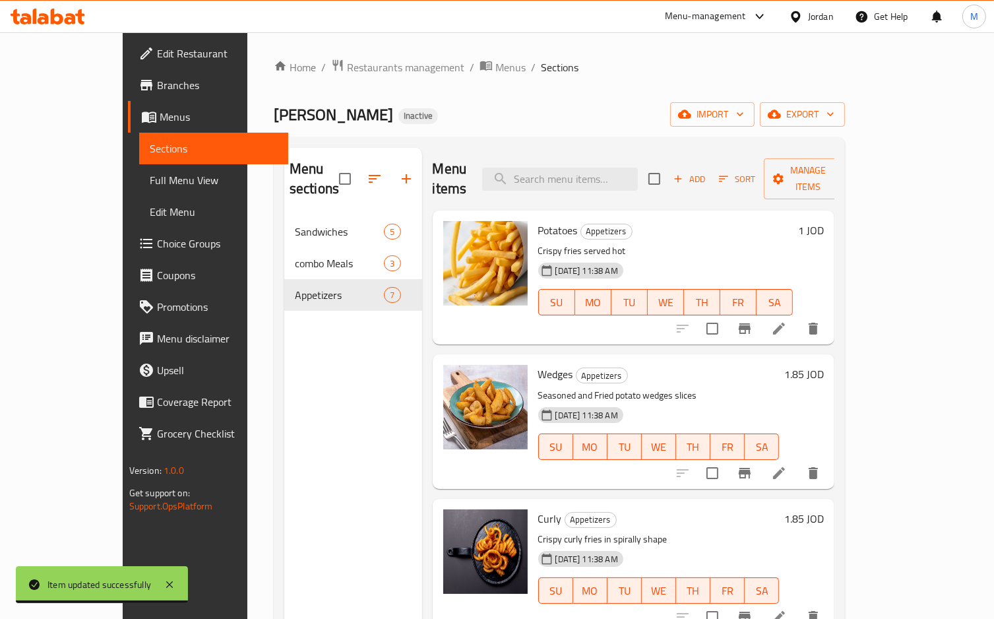
click at [284, 220] on div "Sandwiches 5" at bounding box center [353, 232] width 138 height 32
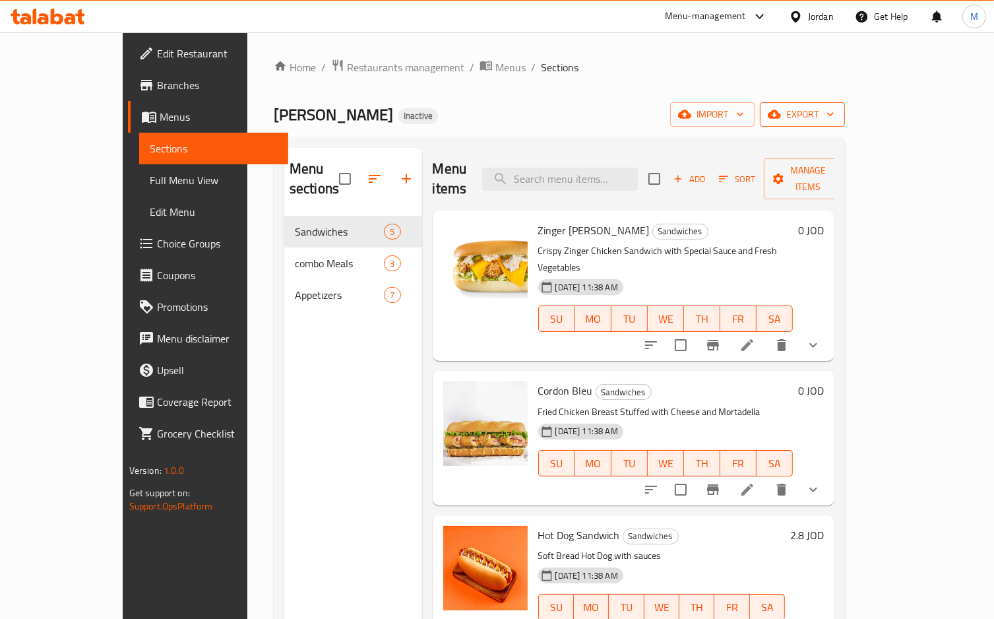
click at [835, 113] on span "export" at bounding box center [803, 114] width 64 height 16
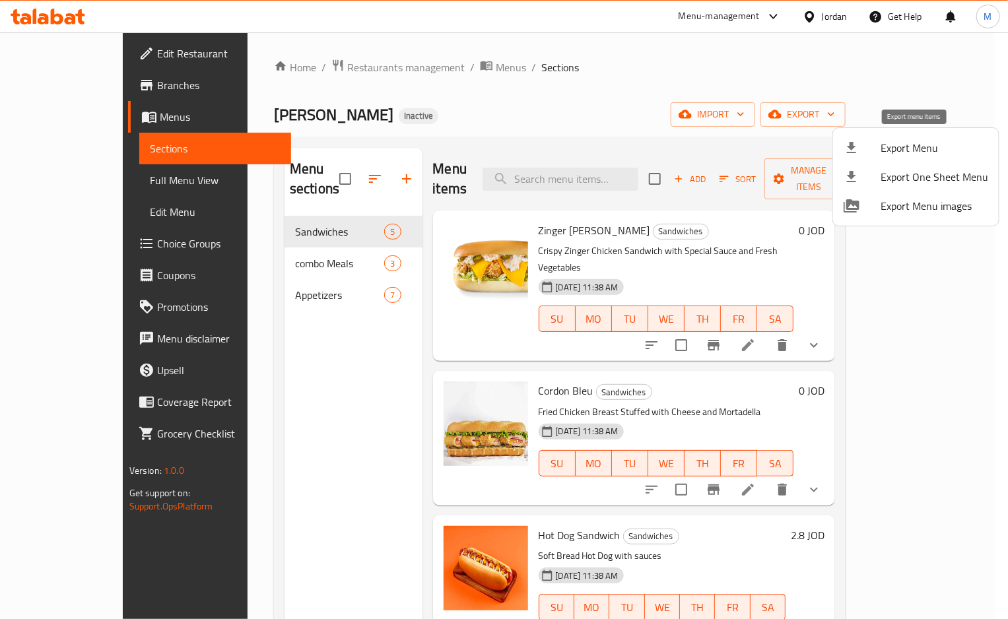
click at [867, 148] on div at bounding box center [861, 148] width 37 height 16
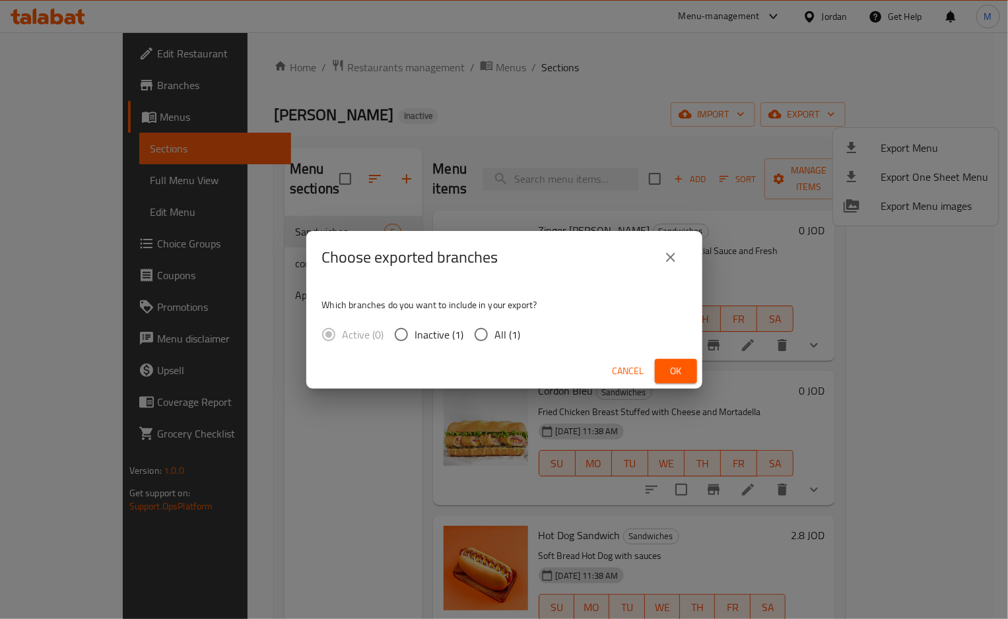
click at [496, 335] on span "All (1)" at bounding box center [508, 335] width 26 height 16
click at [495, 335] on input "All (1)" at bounding box center [481, 335] width 28 height 28
radio input "true"
click at [672, 370] on span "Ok" at bounding box center [675, 371] width 21 height 16
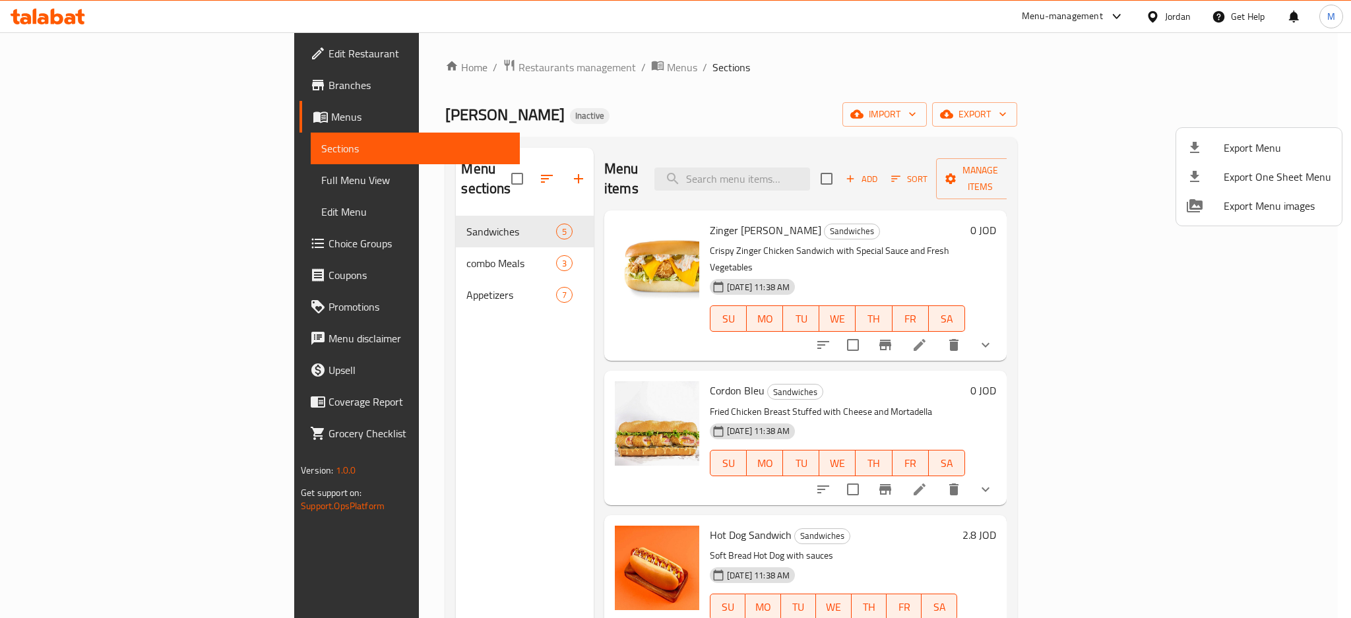
click at [51, 82] on div at bounding box center [675, 309] width 1351 height 618
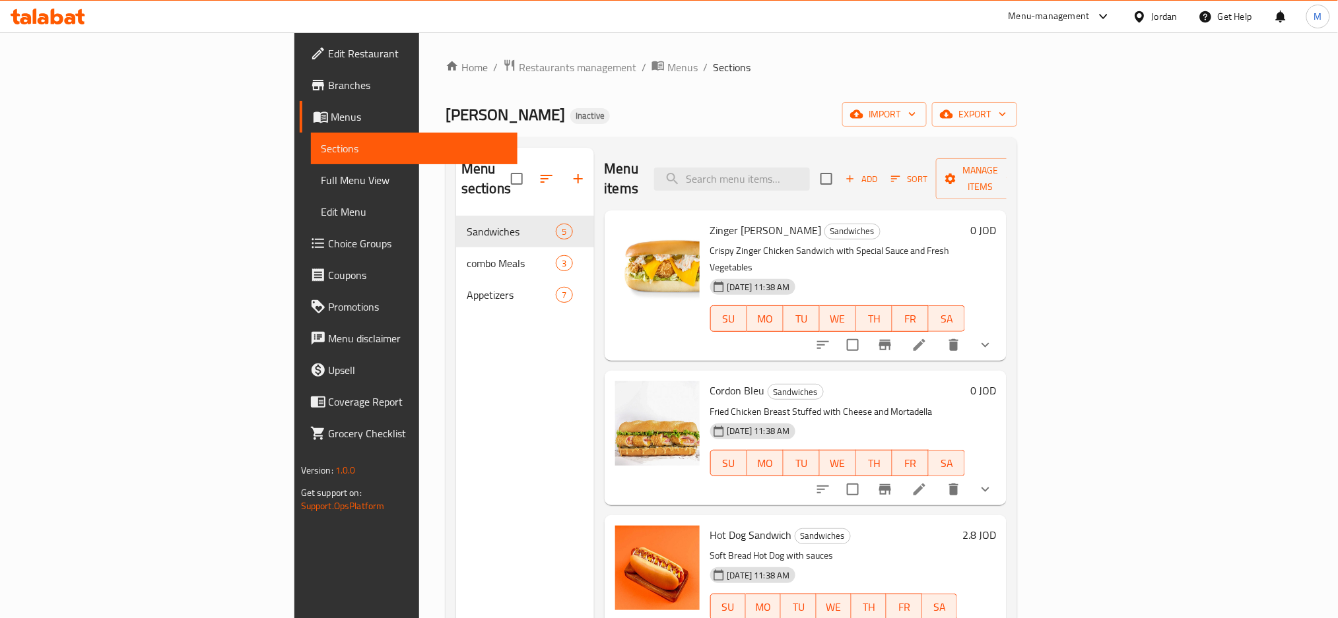
click at [329, 82] on span "Branches" at bounding box center [418, 85] width 179 height 16
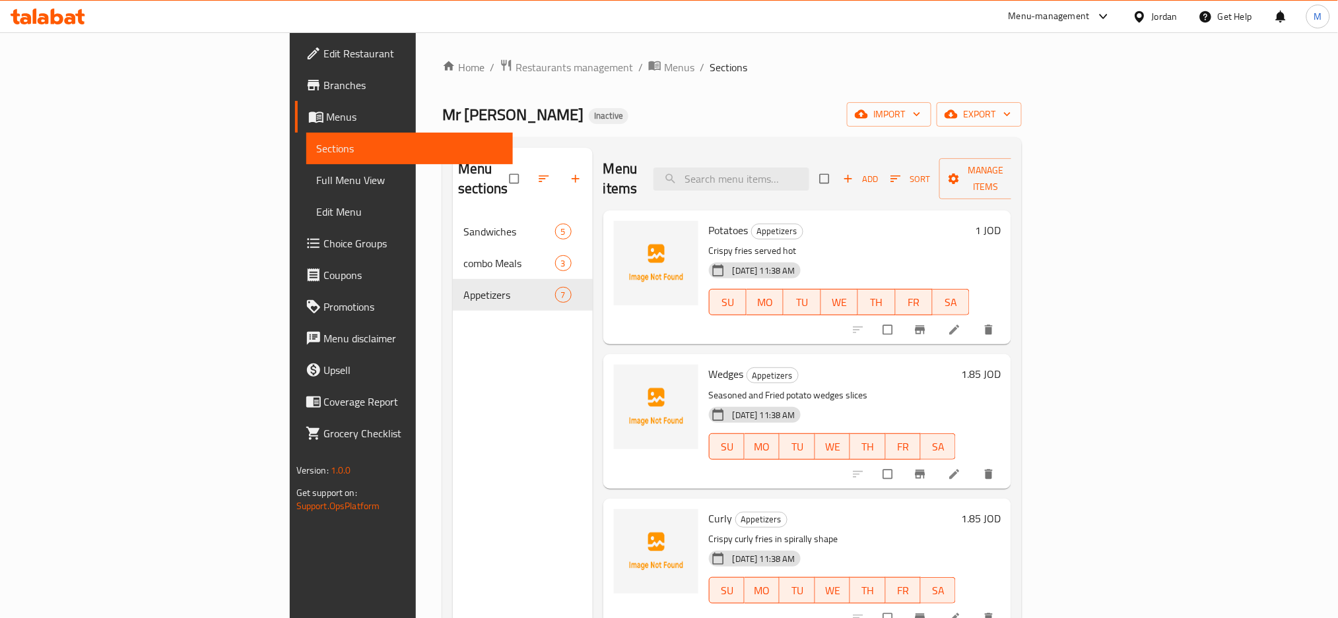
click at [317, 177] on span "Full Menu View" at bounding box center [410, 180] width 186 height 16
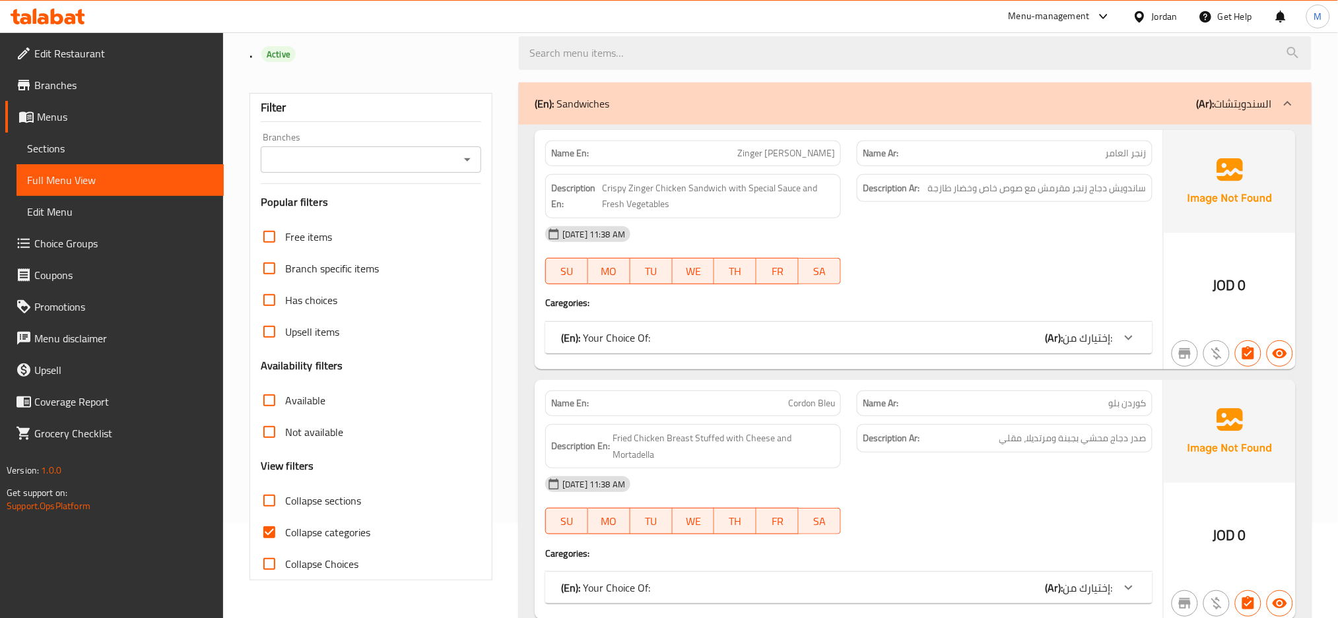
scroll to position [264, 0]
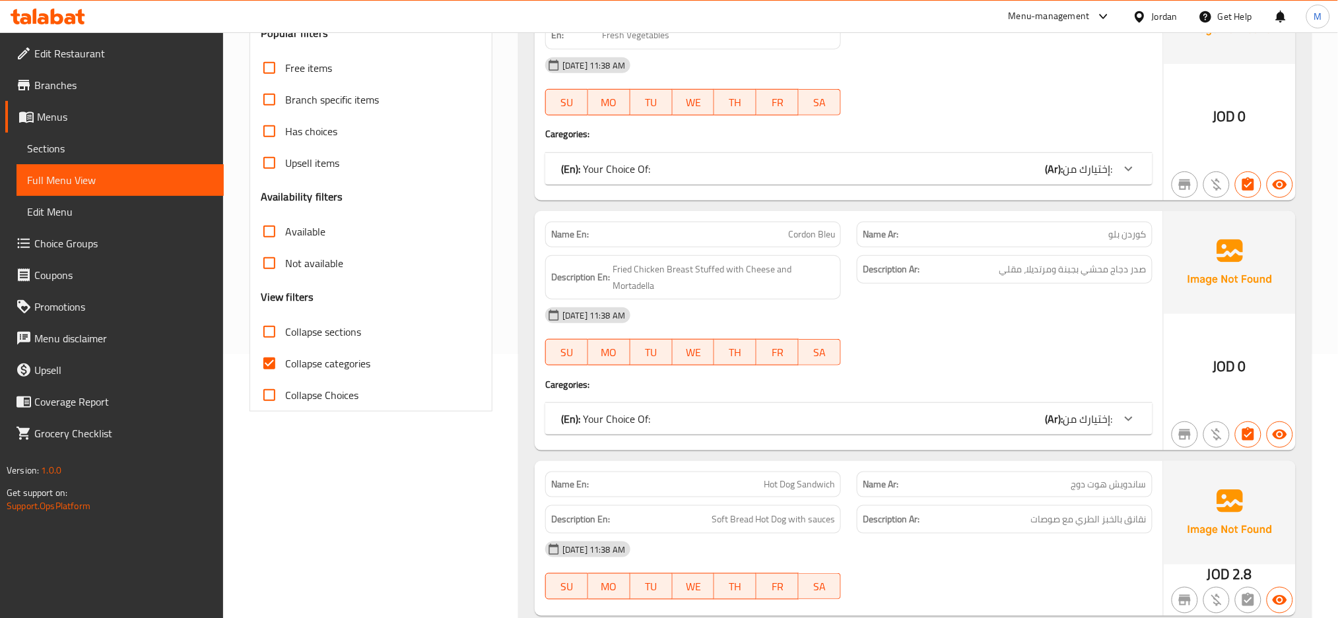
click at [317, 362] on span "Collapse categories" at bounding box center [327, 364] width 85 height 16
click at [285, 362] on input "Collapse categories" at bounding box center [269, 364] width 32 height 32
checkbox input "false"
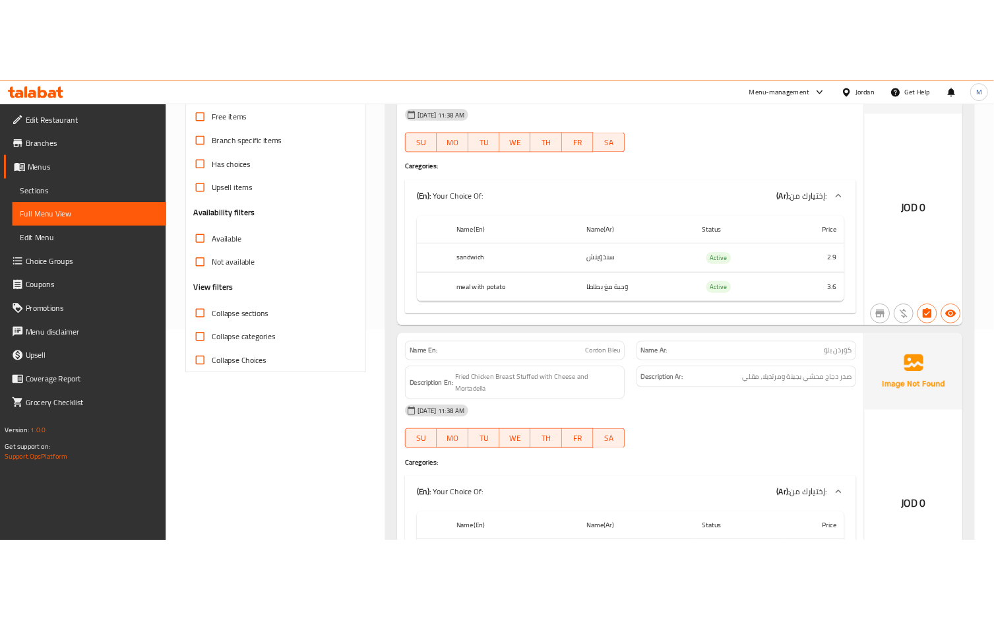
scroll to position [0, 0]
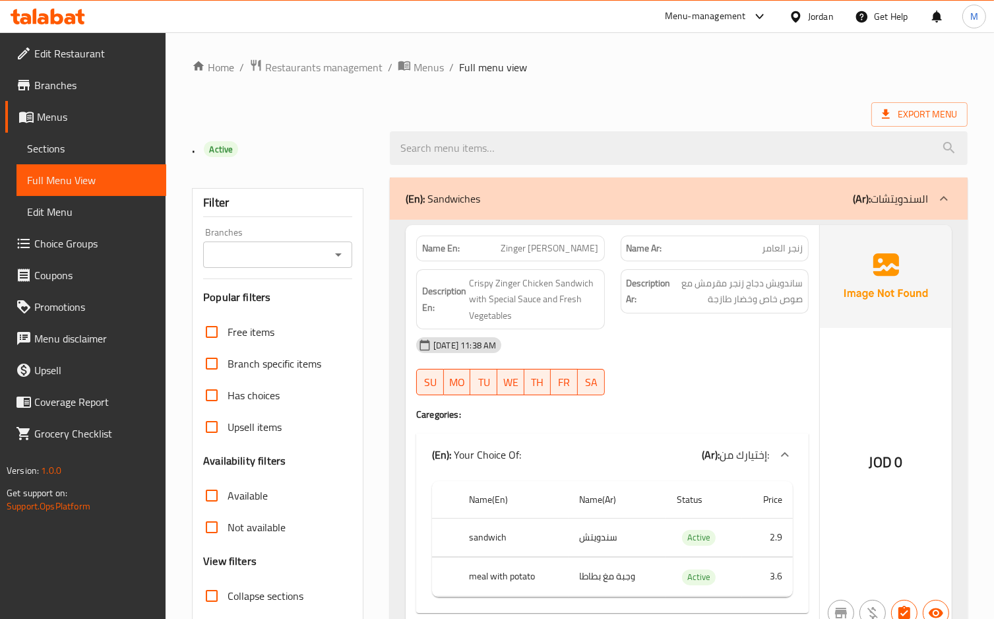
click at [730, 337] on div "[DATE] 11:38 AM" at bounding box center [612, 345] width 408 height 32
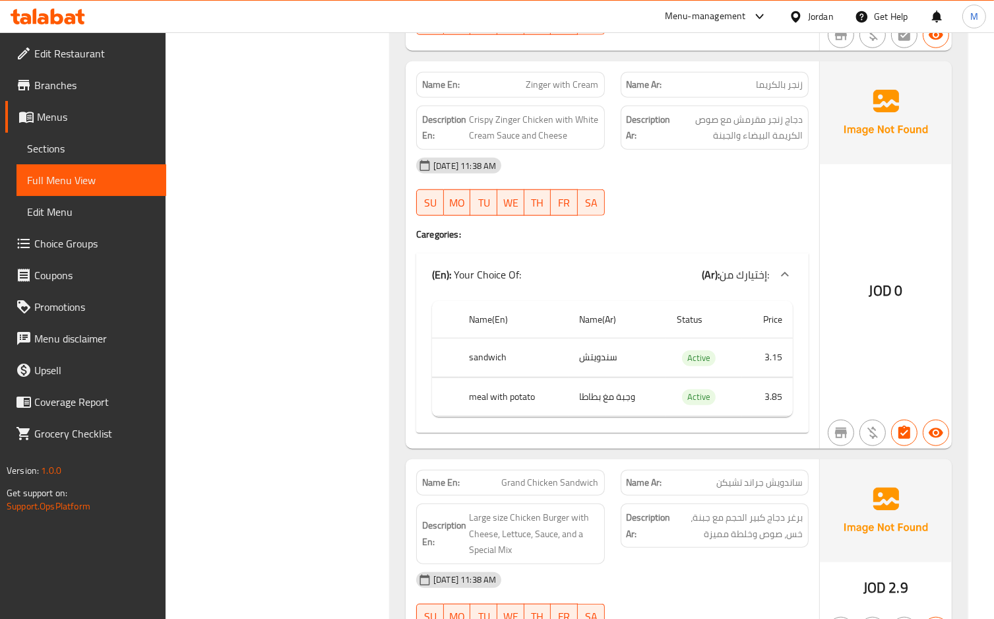
scroll to position [1144, 0]
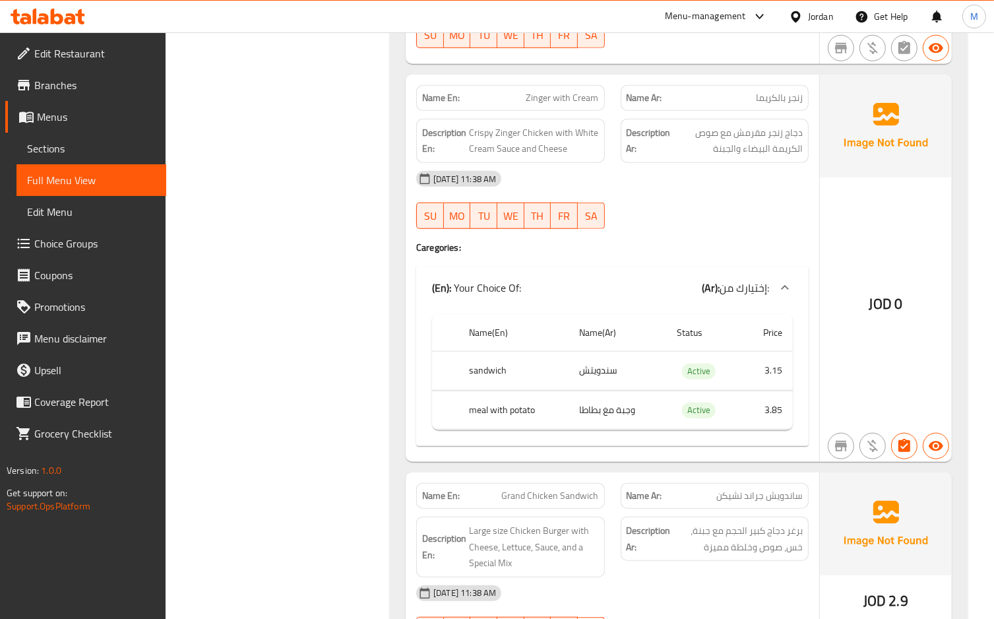
drag, startPoint x: 679, startPoint y: 191, endPoint x: 476, endPoint y: 59, distance: 242.3
click at [680, 191] on div "[DATE] 11:38 AM" at bounding box center [612, 179] width 408 height 32
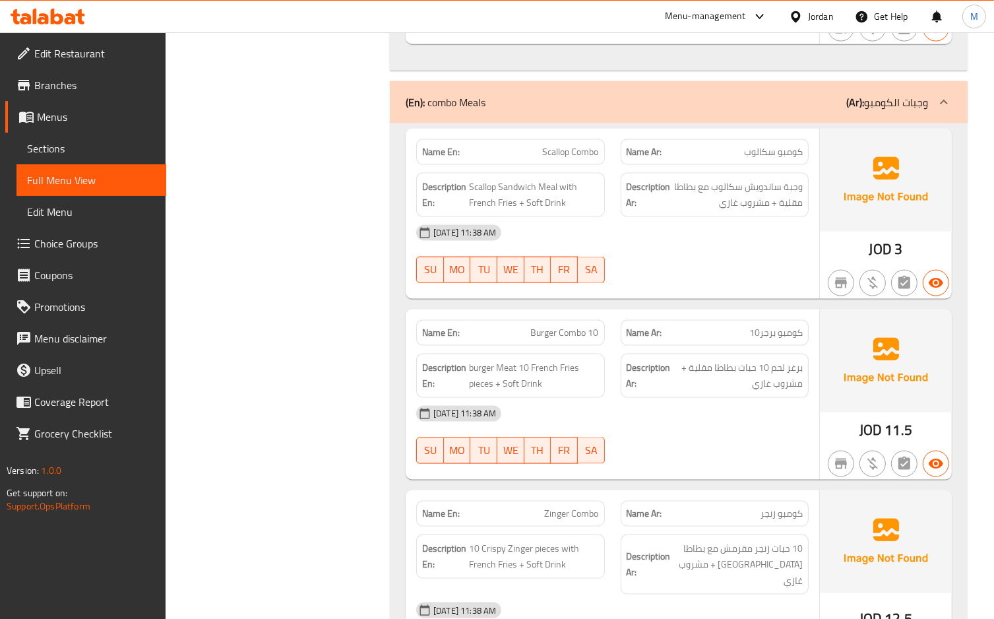
scroll to position [1759, 0]
click at [567, 156] on span "Scallop Combo" at bounding box center [571, 152] width 56 height 14
copy span "Scallop Combo"
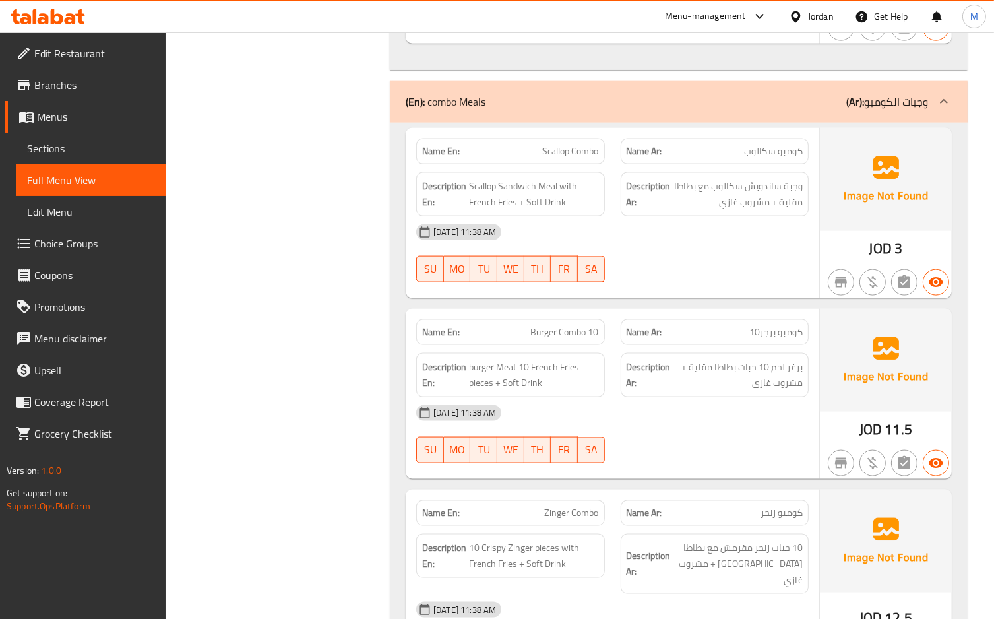
drag, startPoint x: 310, startPoint y: 162, endPoint x: 324, endPoint y: 163, distance: 13.9
click at [310, 162] on div "Filter Branches Branches Popular filters Free items Branch specific items Has c…" at bounding box center [283, 238] width 198 height 3656
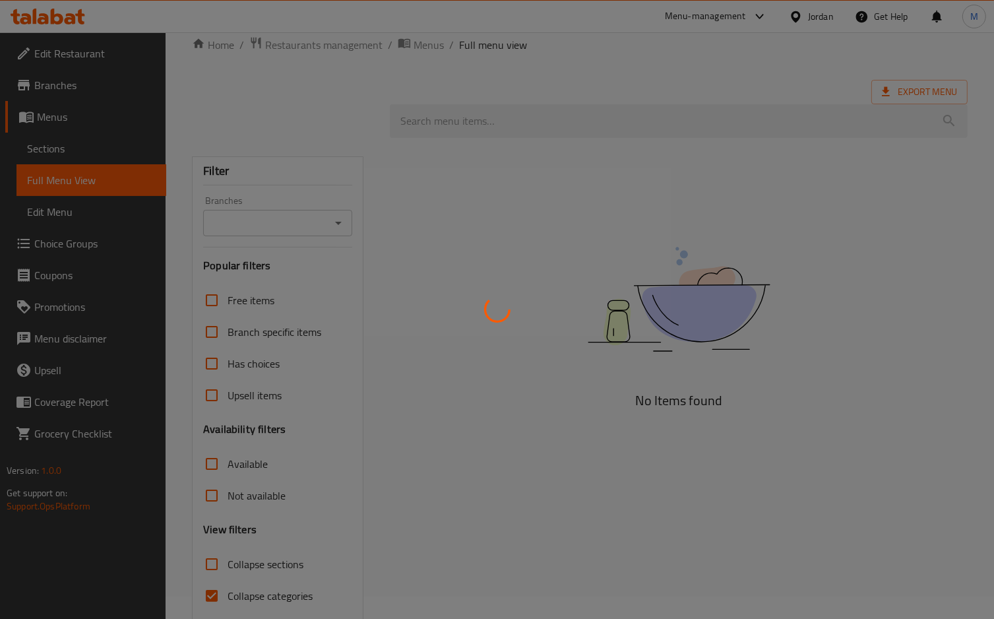
scroll to position [75, 0]
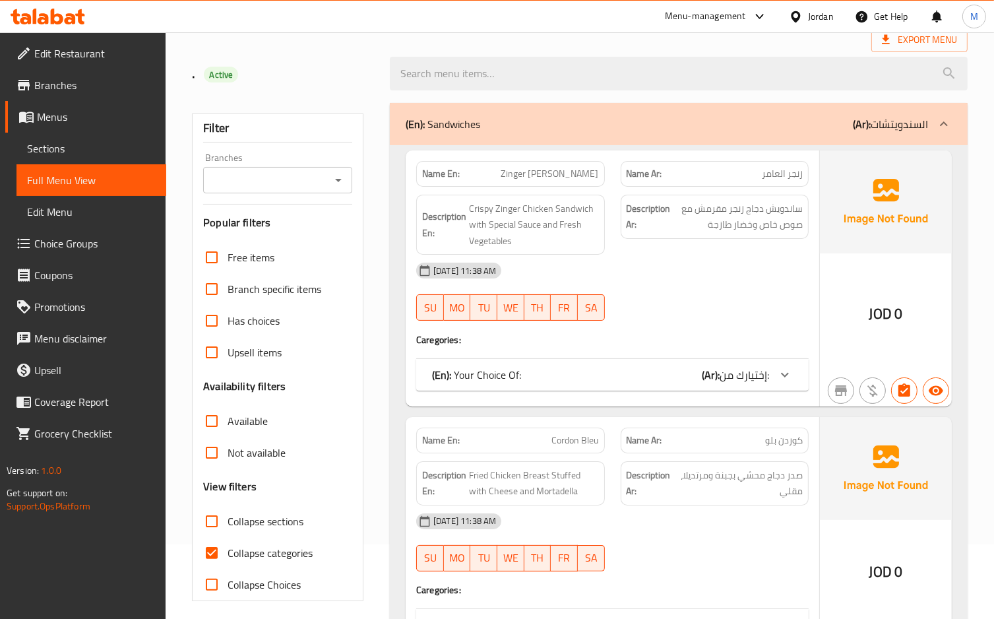
click at [206, 550] on input "Collapse categories" at bounding box center [212, 553] width 32 height 32
checkbox input "false"
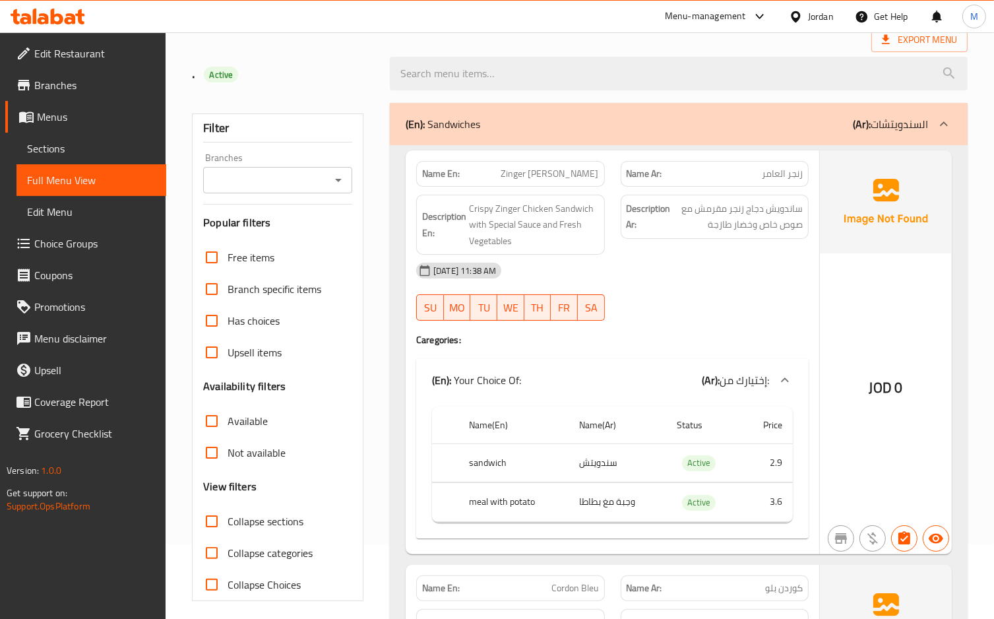
scroll to position [1602, 0]
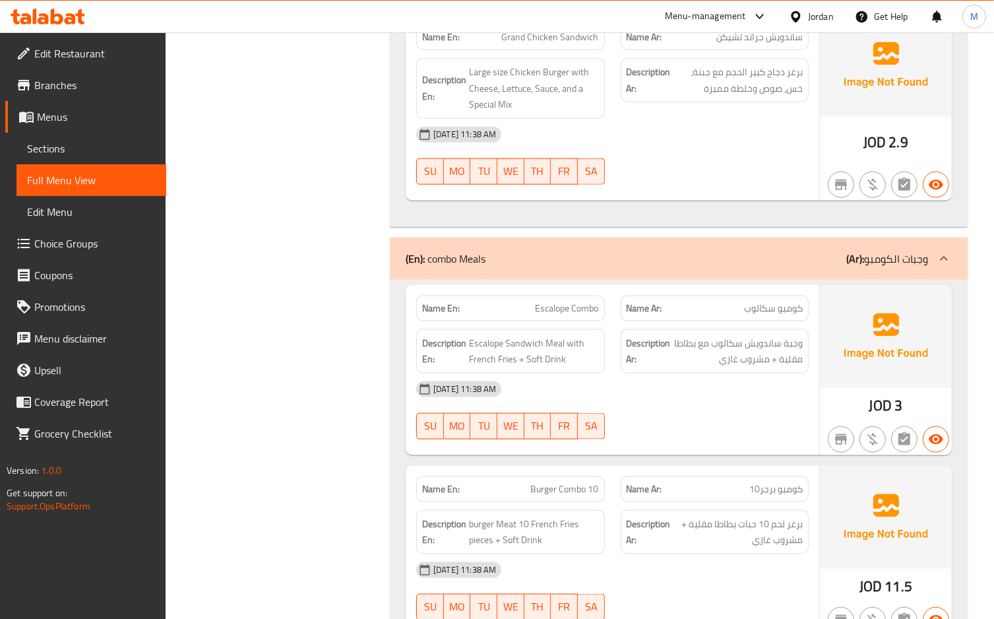
click at [651, 404] on div "[DATE] 11:38 AM" at bounding box center [612, 389] width 408 height 32
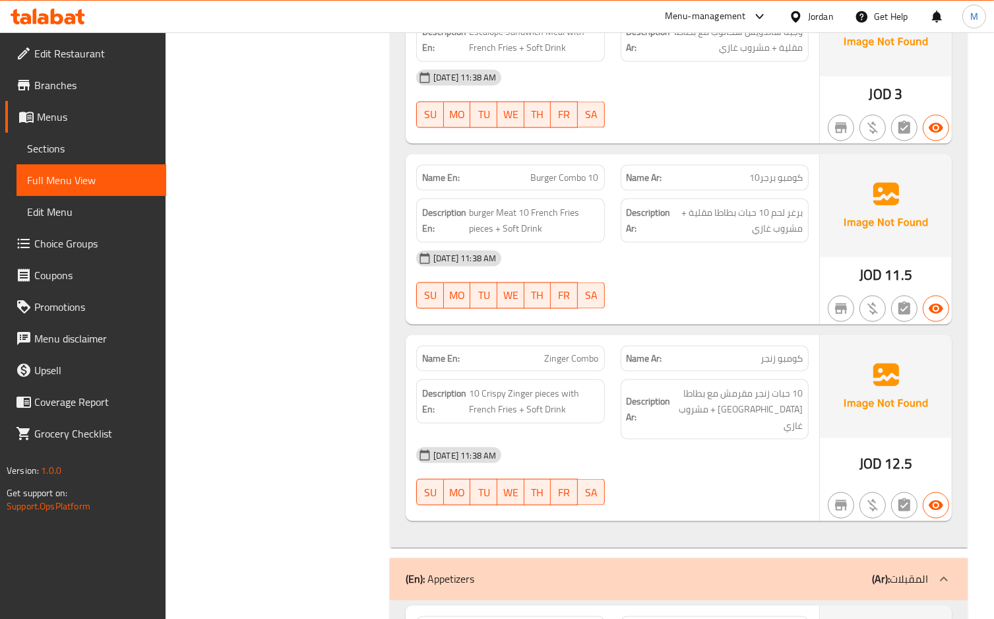
scroll to position [1866, 0]
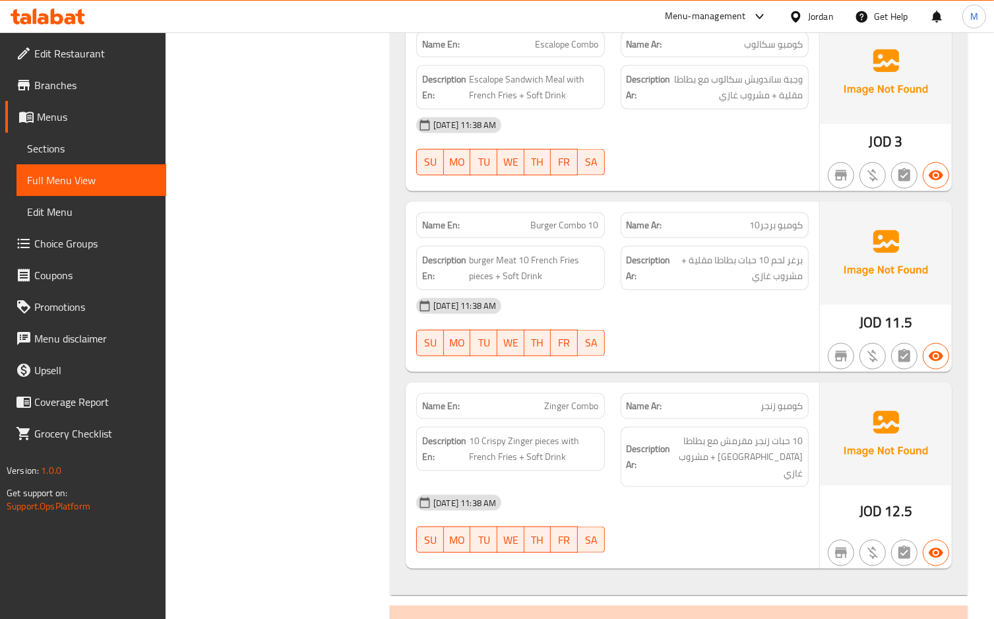
click at [567, 232] on span "Burger Combo 10" at bounding box center [565, 225] width 68 height 14
copy span "Burger Combo 10"
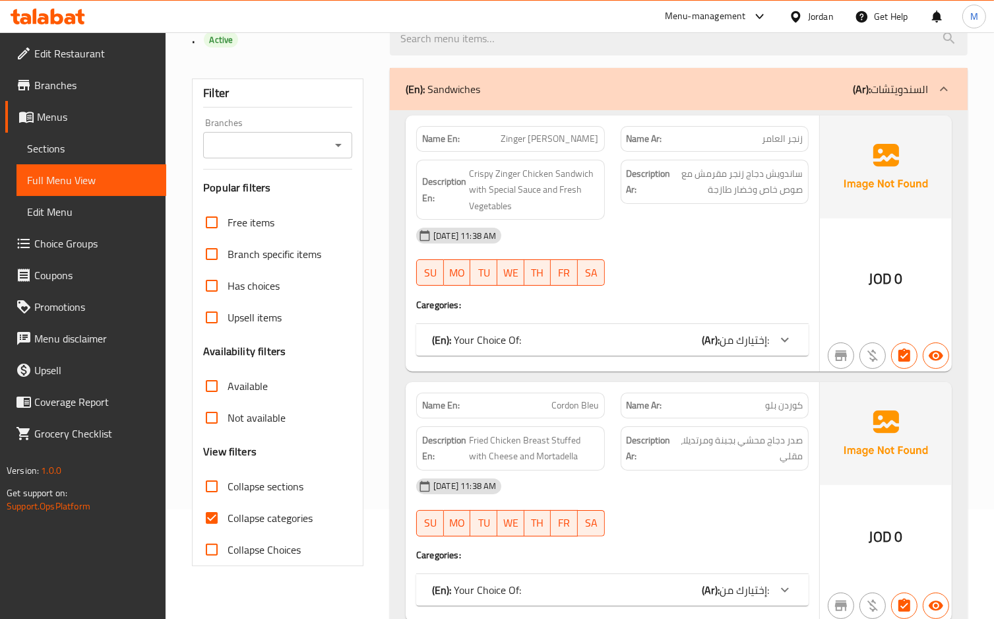
scroll to position [172, 0]
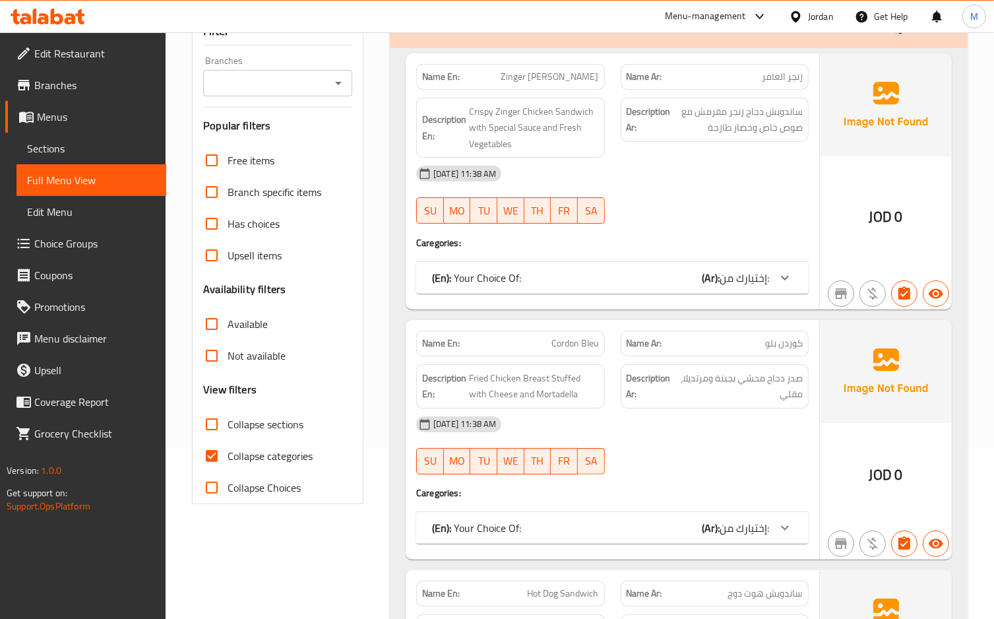
click at [231, 459] on span "Collapse categories" at bounding box center [270, 456] width 85 height 16
click at [228, 459] on input "Collapse categories" at bounding box center [212, 456] width 32 height 32
checkbox input "false"
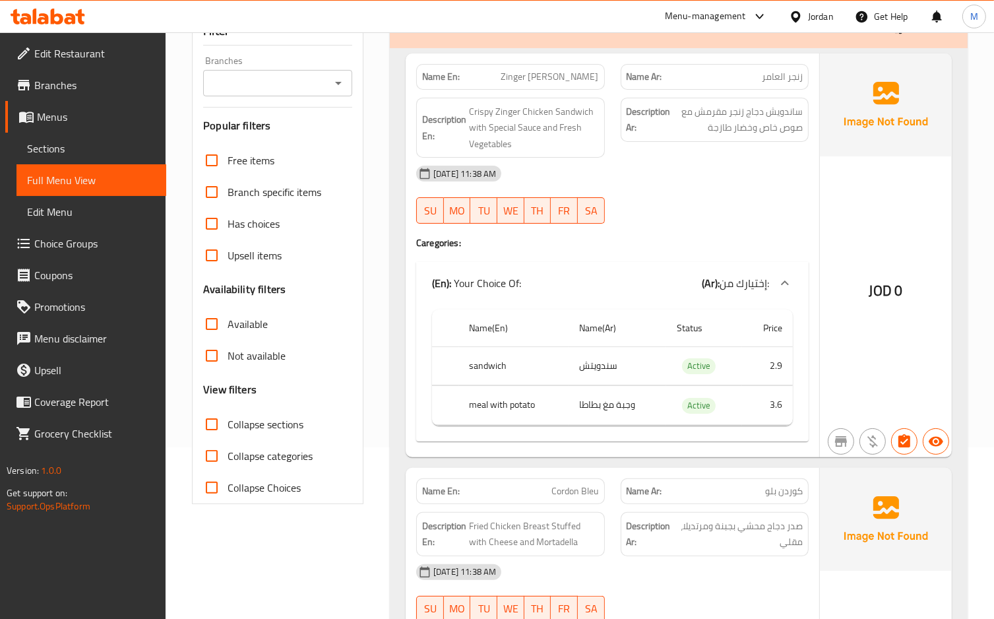
scroll to position [1784, 0]
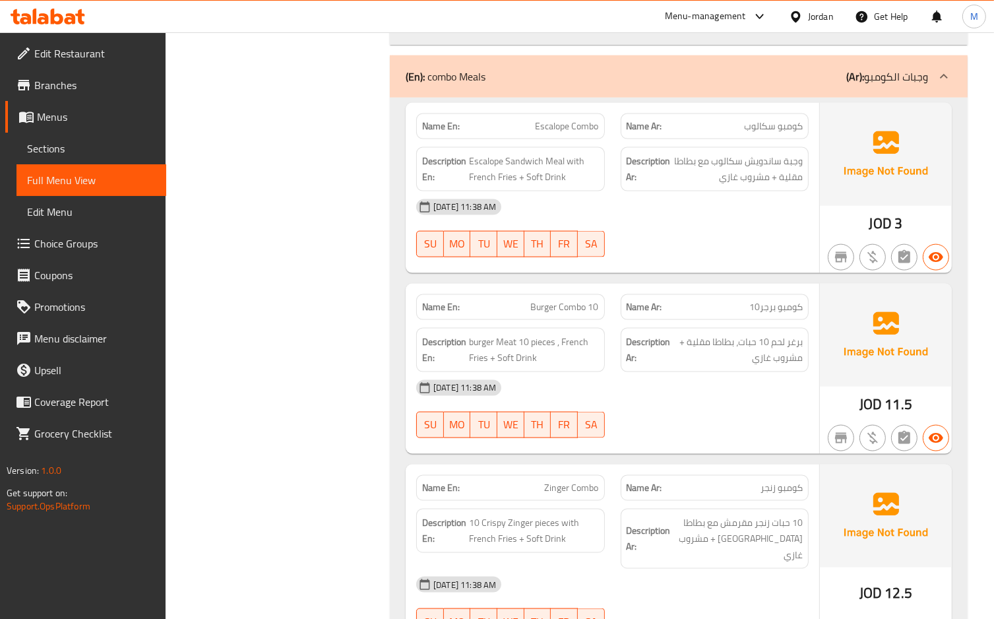
drag, startPoint x: 785, startPoint y: 404, endPoint x: 662, endPoint y: 404, distance: 122.7
click at [785, 404] on div "[DATE] 11:38 AM" at bounding box center [612, 388] width 408 height 32
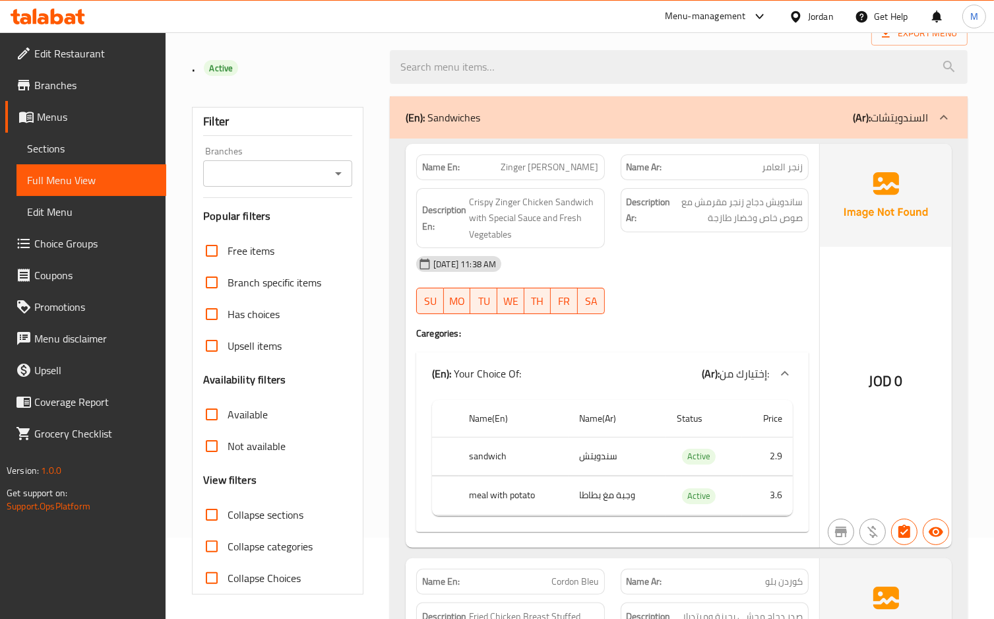
scroll to position [88, 0]
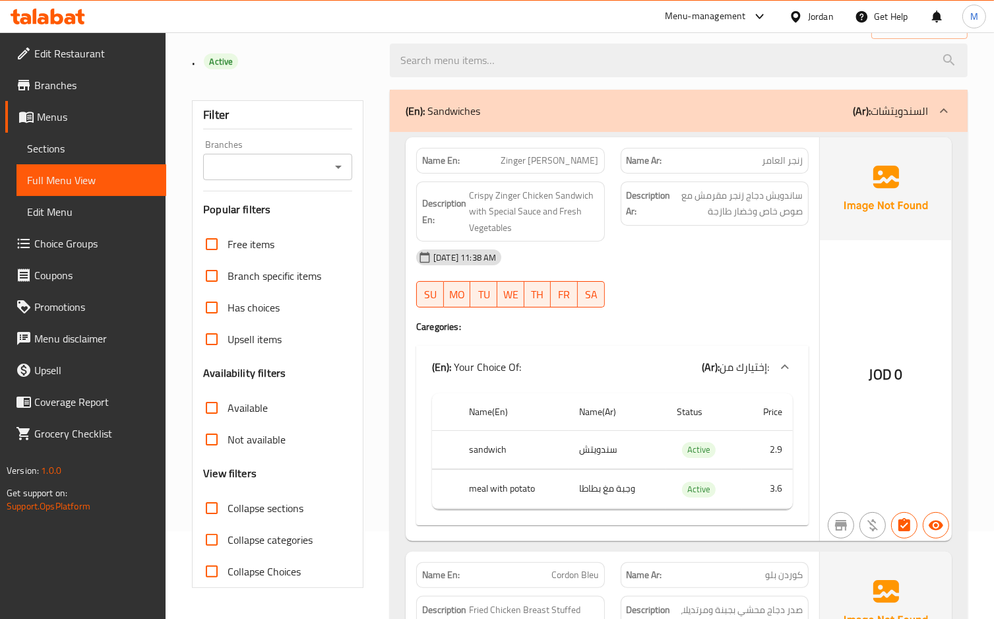
click at [757, 284] on div "[DATE] 11:38 AM SU MO TU WE TH FR SA" at bounding box center [612, 279] width 408 height 74
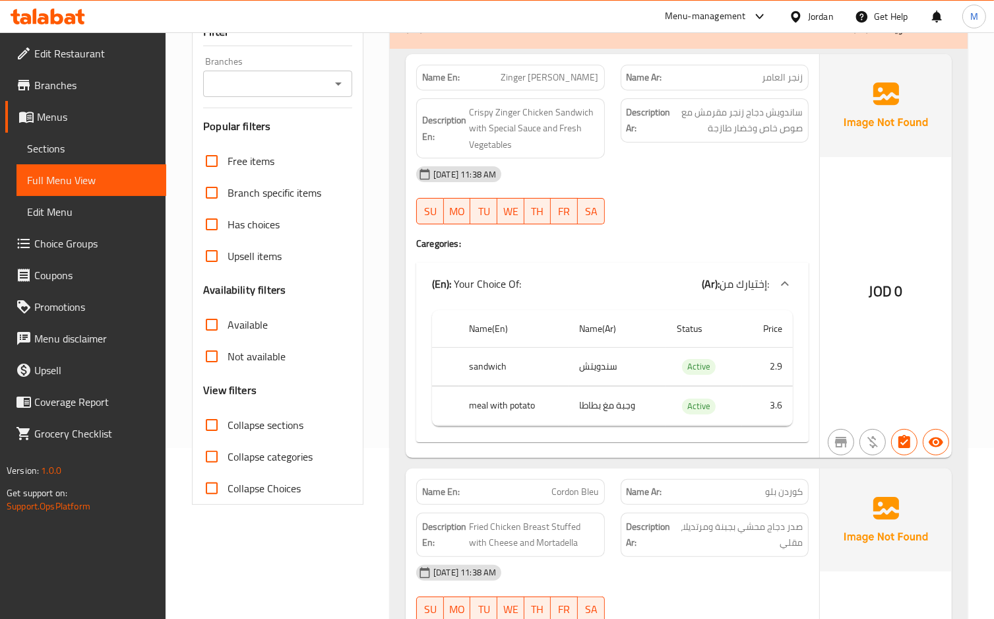
scroll to position [176, 0]
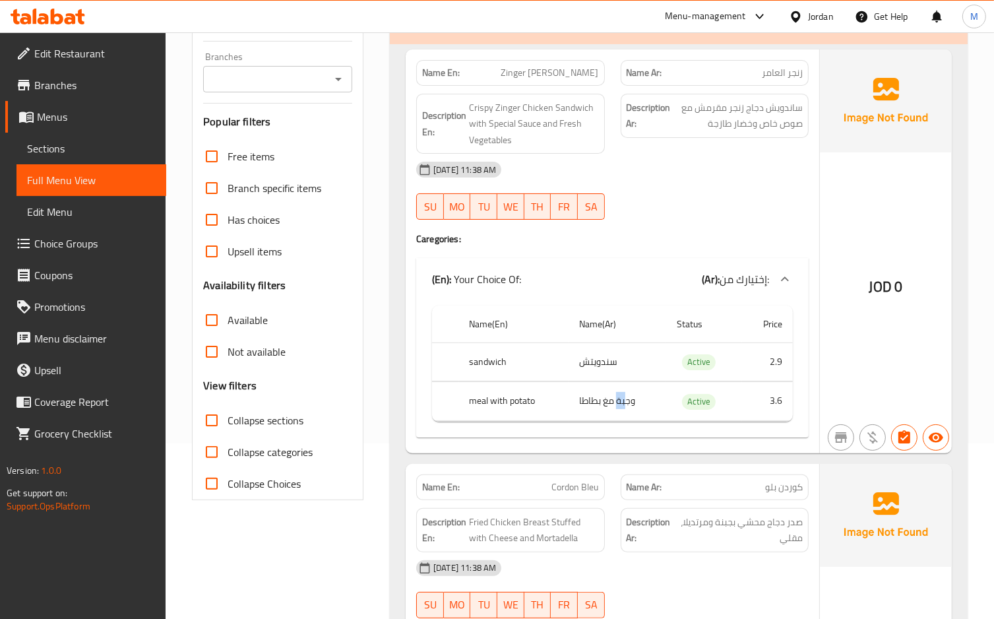
drag, startPoint x: 618, startPoint y: 401, endPoint x: 637, endPoint y: 426, distance: 31.9
click at [633, 422] on div "Name(En) Name(Ar) Status Price sandwich سندويتش Active 2.9 meal with potato وجب…" at bounding box center [612, 368] width 393 height 137
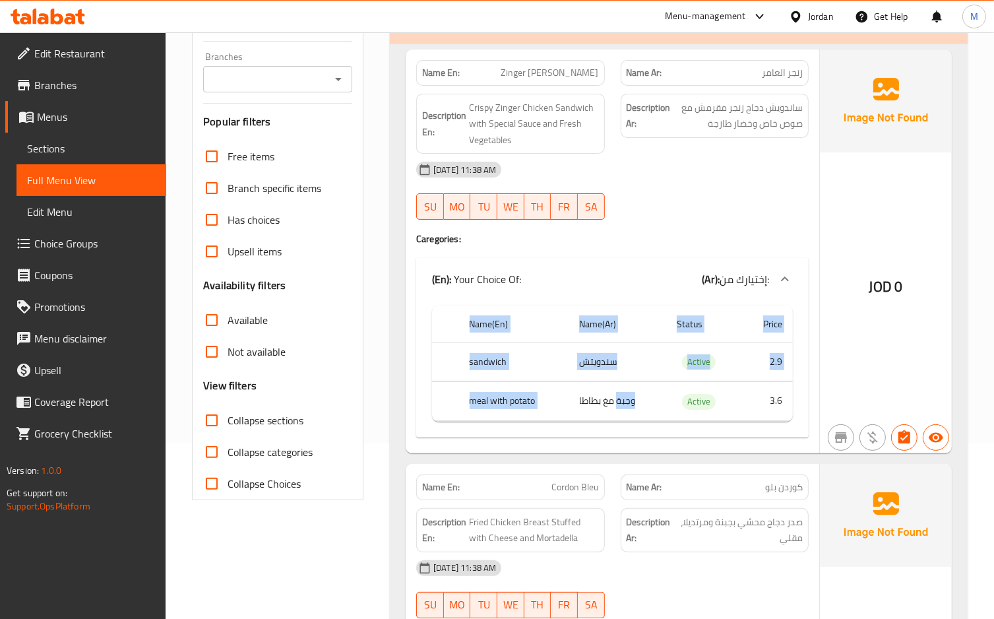
click at [661, 440] on div "Name En: Zinger Al Amer Name Ar: زنجر العامر Description En: Crispy Zinger Chic…" at bounding box center [613, 251] width 414 height 404
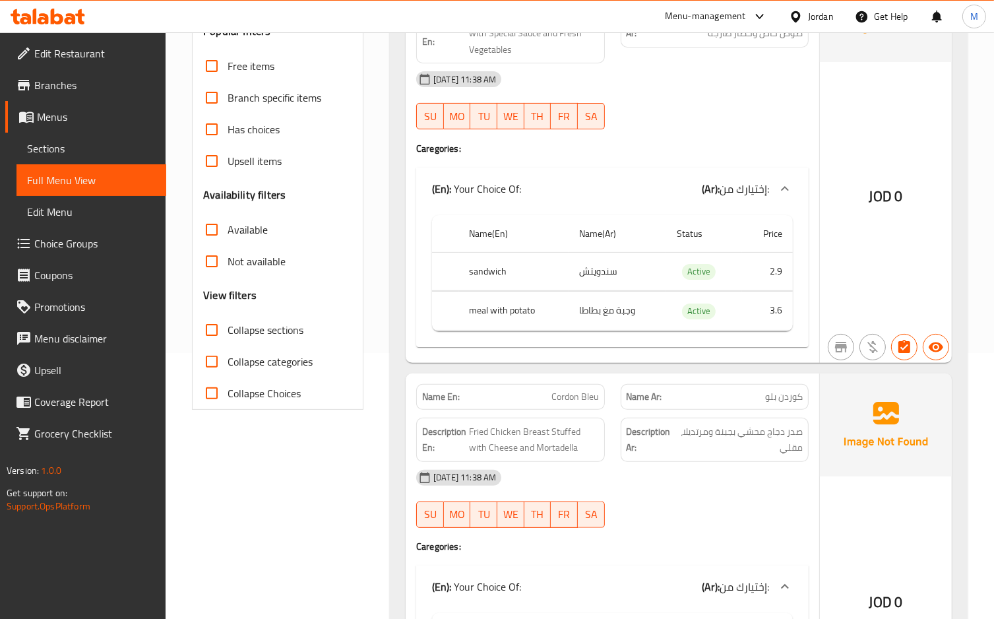
scroll to position [264, 0]
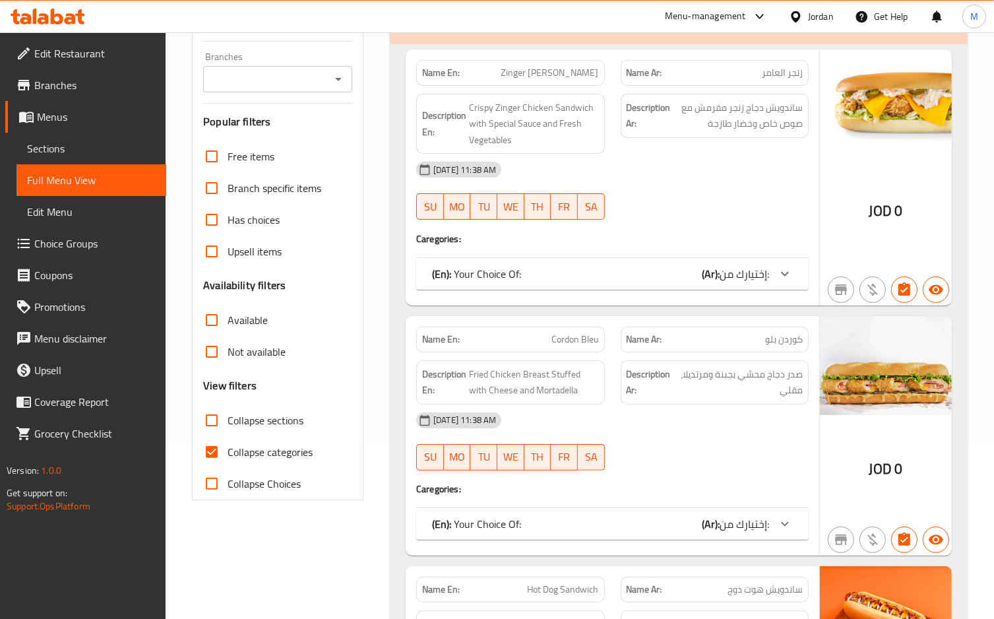
click at [241, 457] on span "Collapse categories" at bounding box center [270, 452] width 85 height 16
click at [228, 457] on input "Collapse categories" at bounding box center [212, 452] width 32 height 32
checkbox input "false"
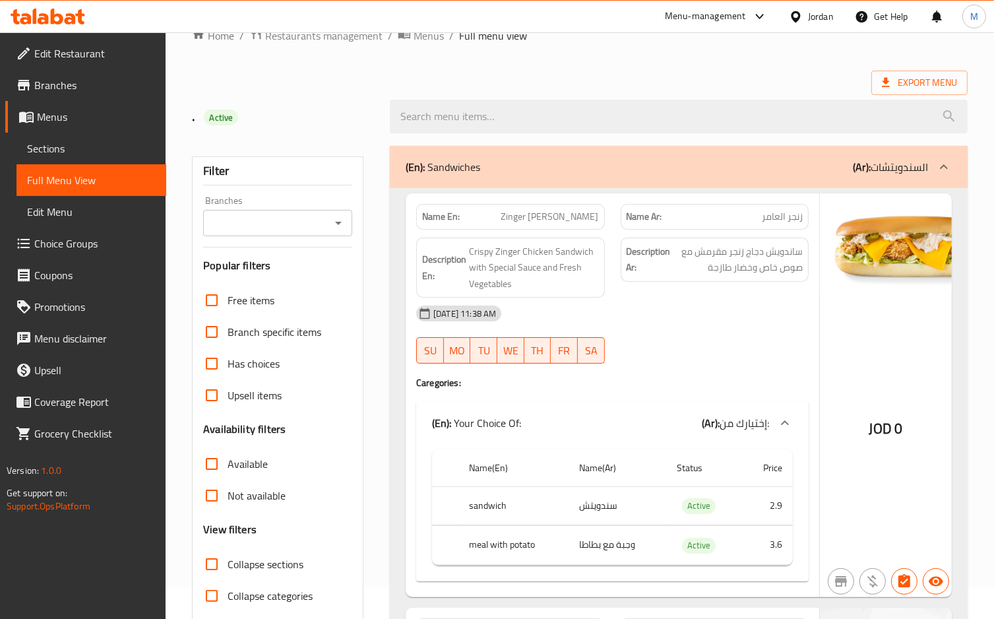
scroll to position [88, 0]
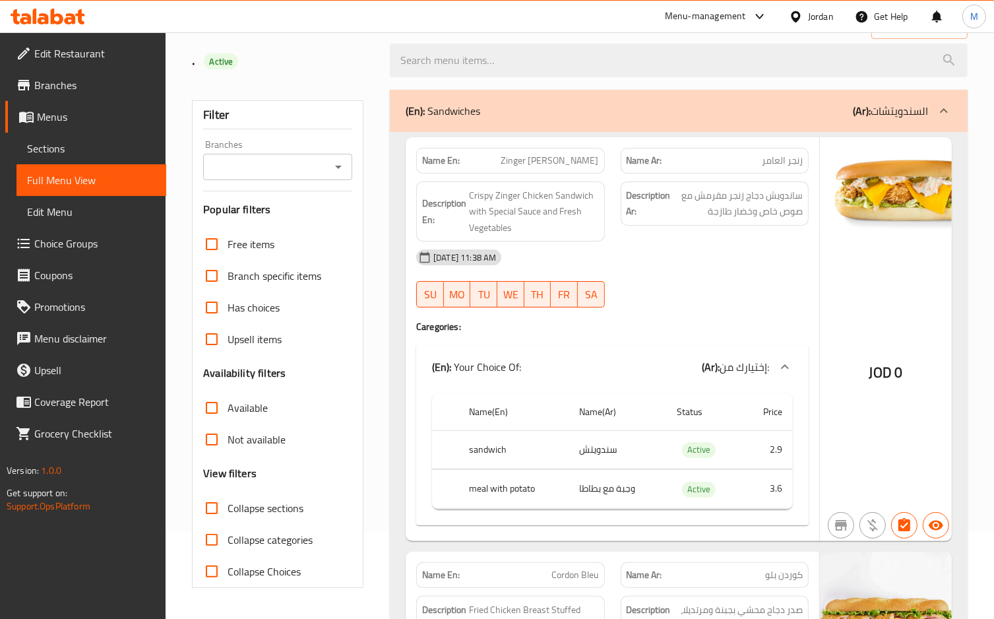
click at [687, 290] on div "09-09-2025 11:38 AM SU MO TU WE TH FR SA" at bounding box center [612, 279] width 408 height 74
click at [385, 21] on div "Menu-management Jordan Get Help M" at bounding box center [497, 17] width 994 height 32
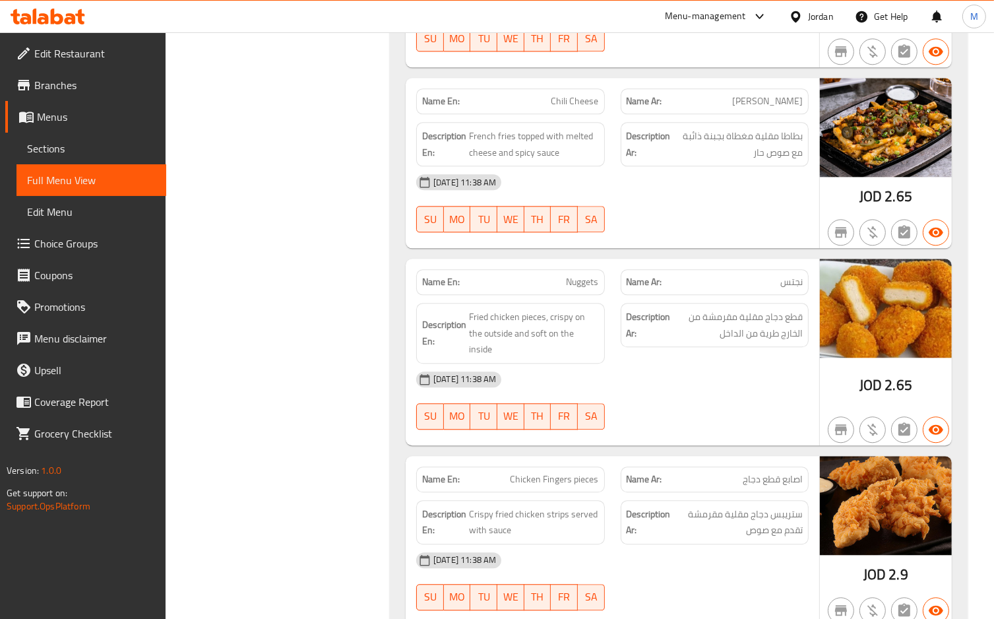
scroll to position [3196, 0]
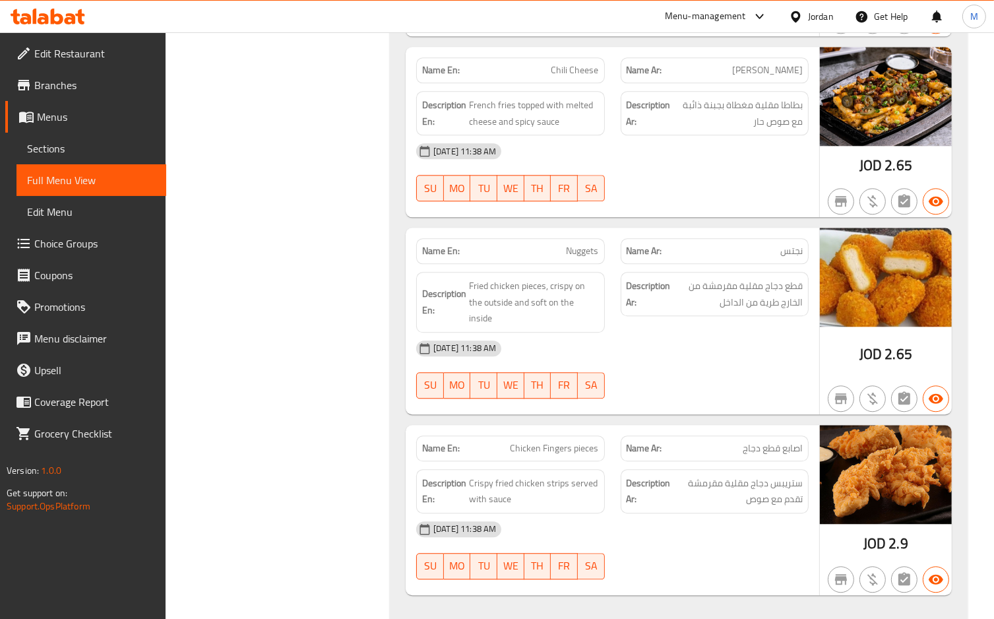
drag, startPoint x: 706, startPoint y: 499, endPoint x: 522, endPoint y: 362, distance: 229.6
click at [706, 513] on div "09-09-2025 11:38 AM" at bounding box center [612, 529] width 408 height 32
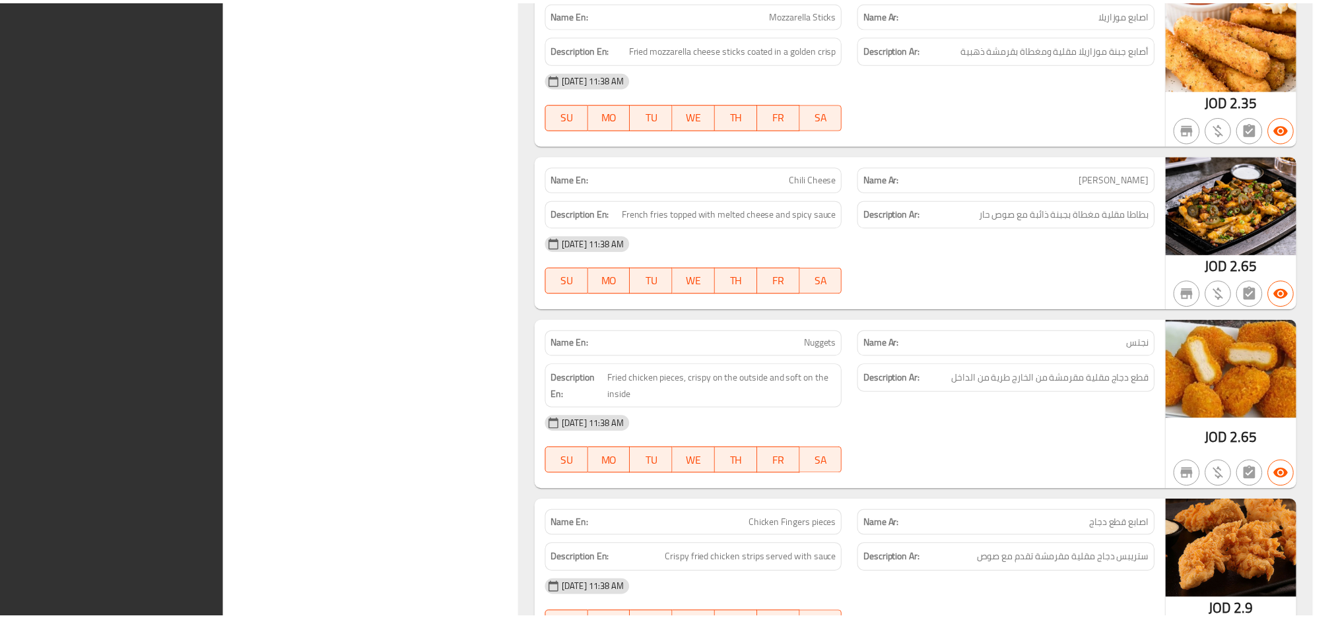
scroll to position [2970, 0]
